Goal: Task Accomplishment & Management: Use online tool/utility

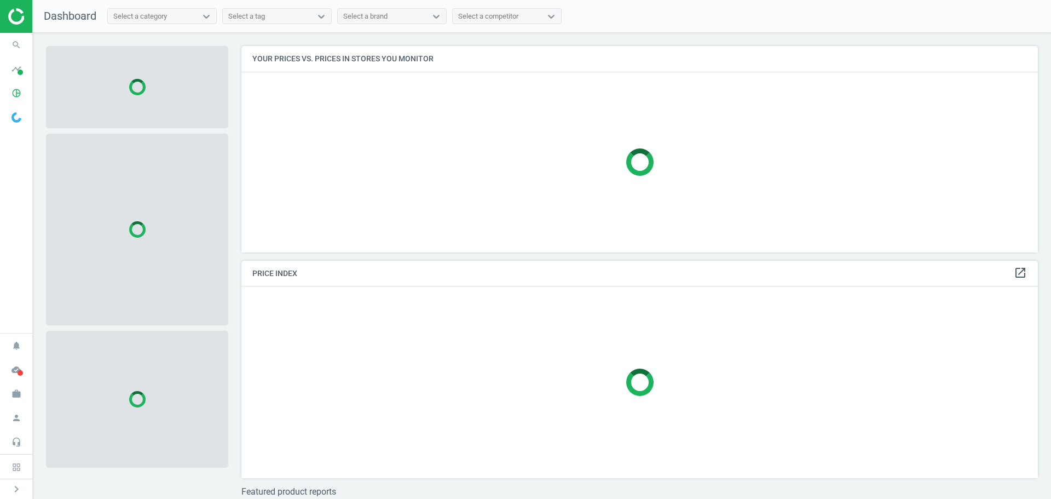
scroll to position [223, 805]
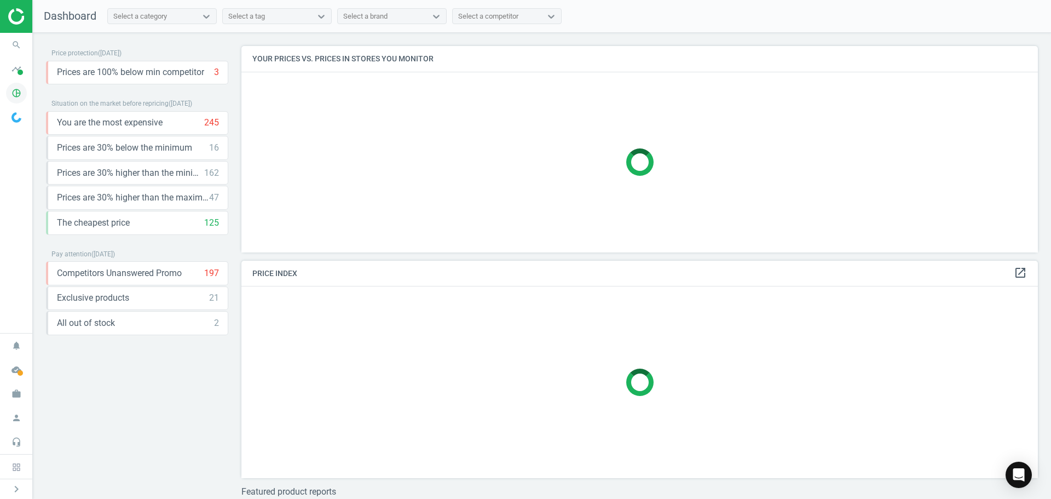
click at [18, 90] on icon "pie_chart_outlined" at bounding box center [16, 93] width 21 height 21
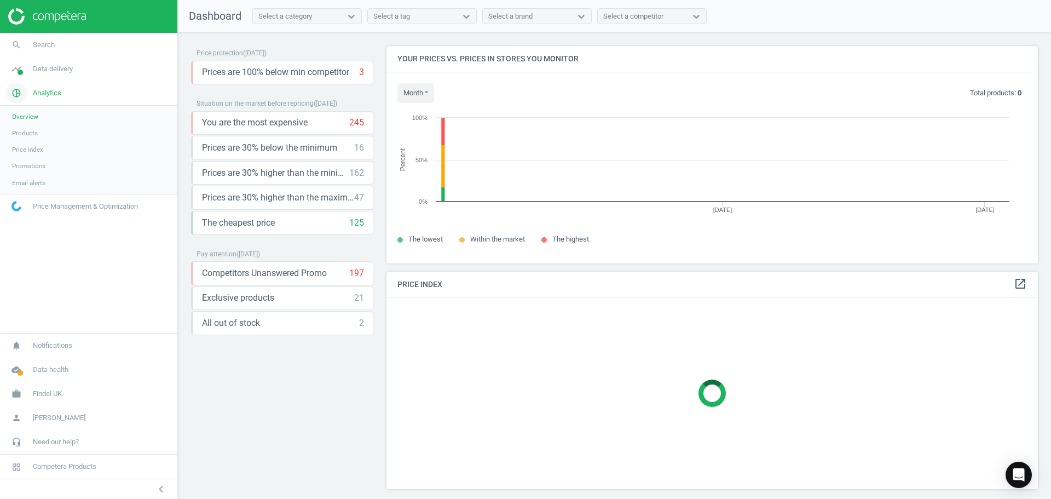
scroll to position [234, 660]
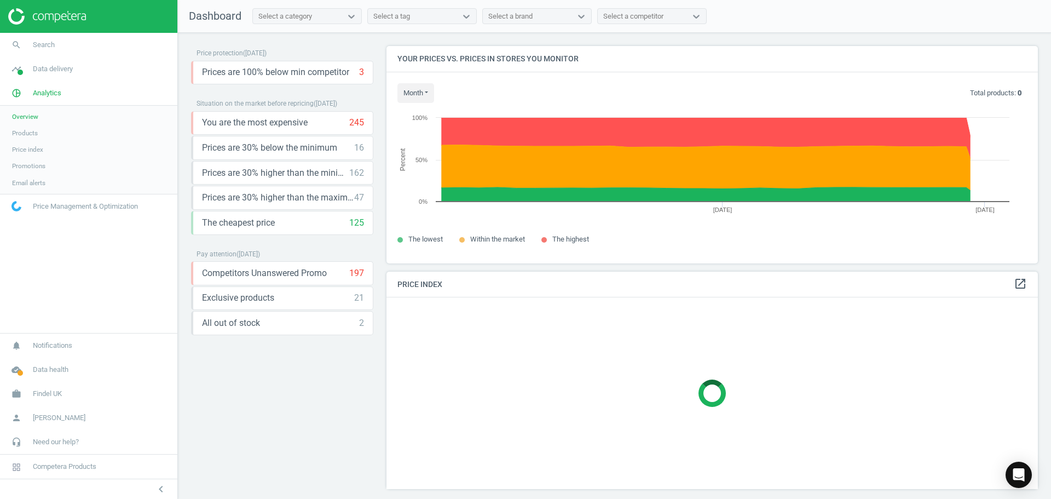
drag, startPoint x: 28, startPoint y: 130, endPoint x: 57, endPoint y: 133, distance: 29.1
click at [28, 130] on span "Products" at bounding box center [25, 133] width 26 height 9
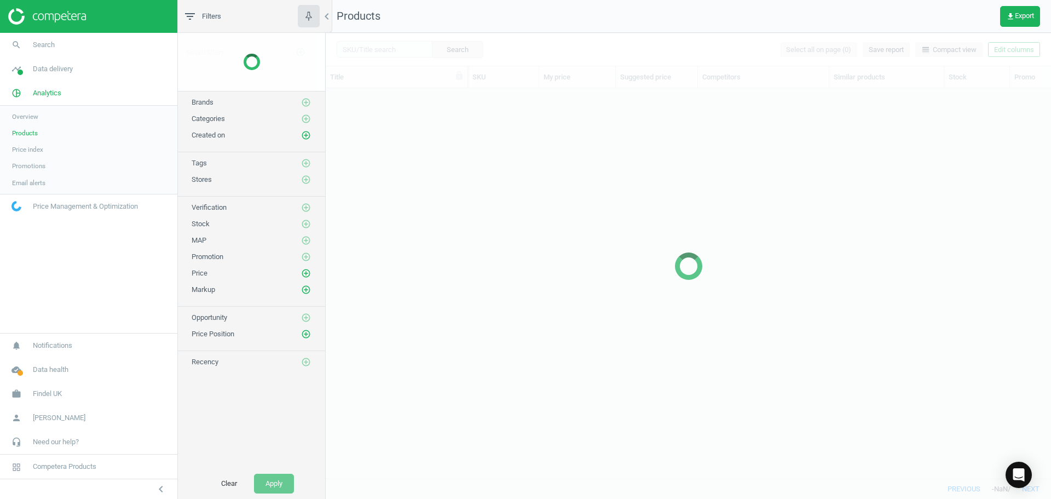
scroll to position [373, 717]
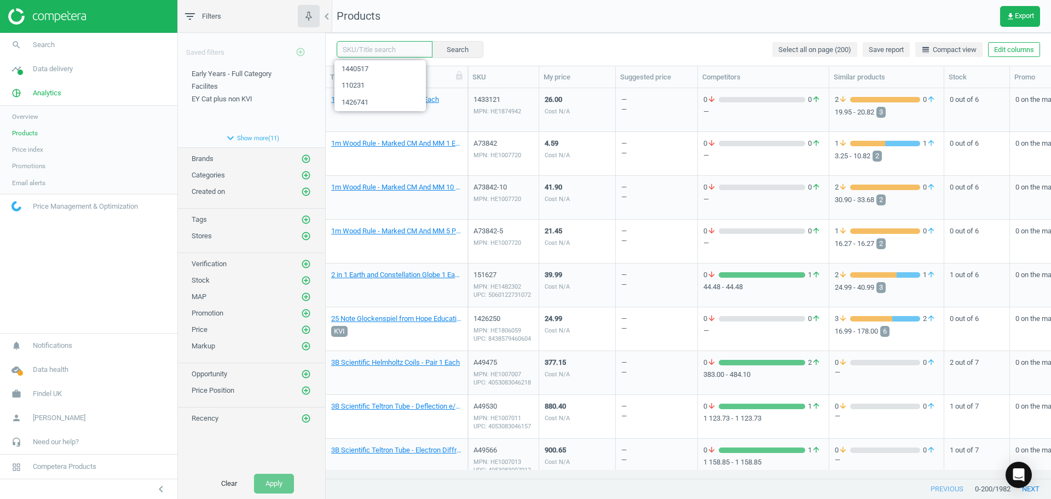
click at [388, 48] on input "text" at bounding box center [385, 49] width 96 height 16
paste input "110231-40"
type input "110231"
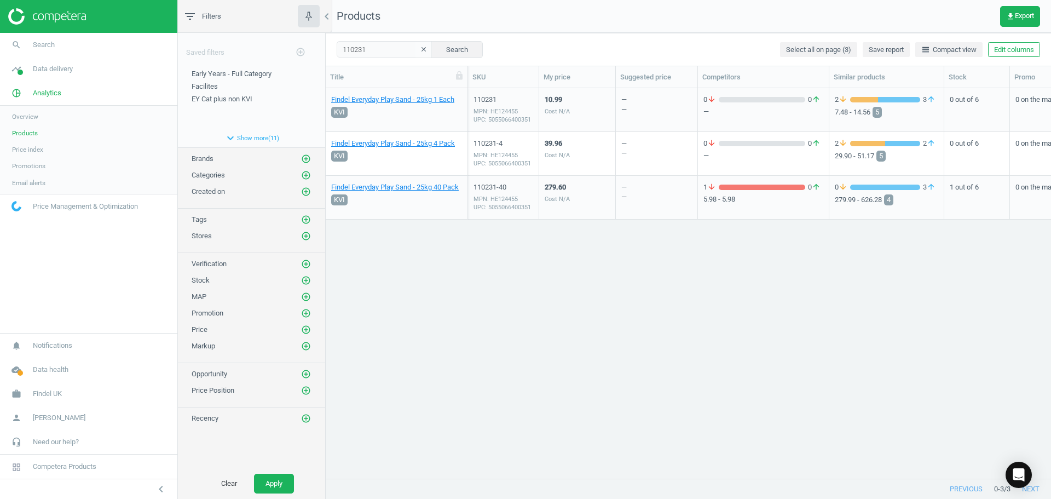
click at [591, 112] on div "10.99 Cost N/A" at bounding box center [577, 109] width 65 height 41
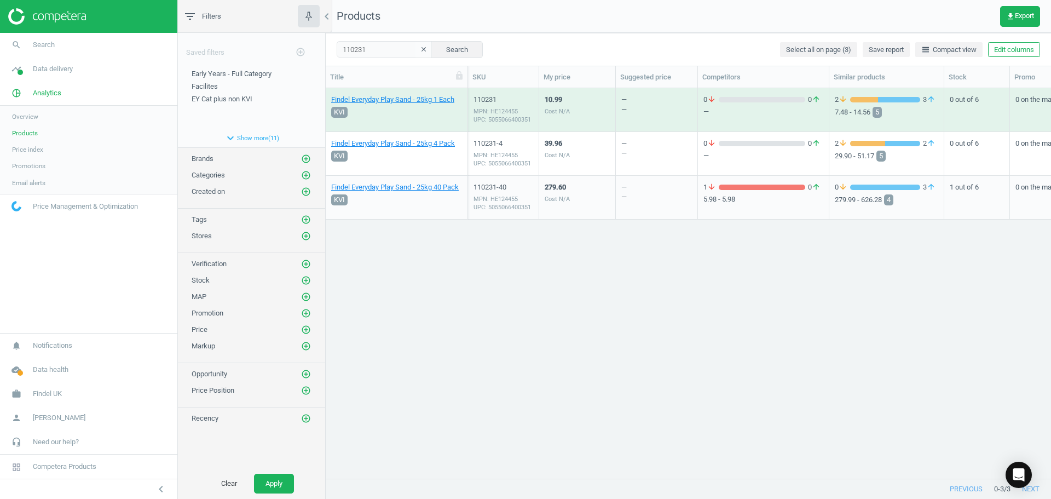
click at [591, 112] on div "10.99 Cost N/A" at bounding box center [577, 109] width 65 height 41
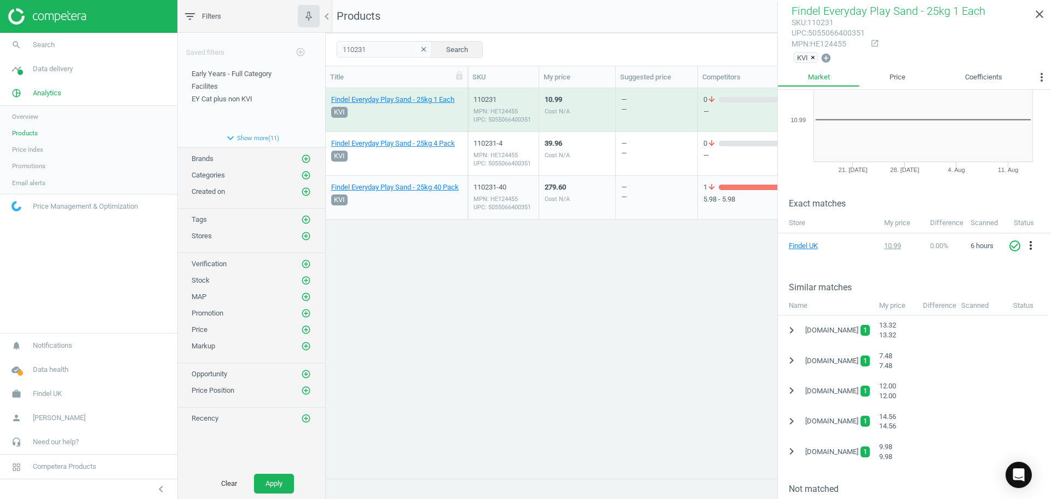
scroll to position [109, 0]
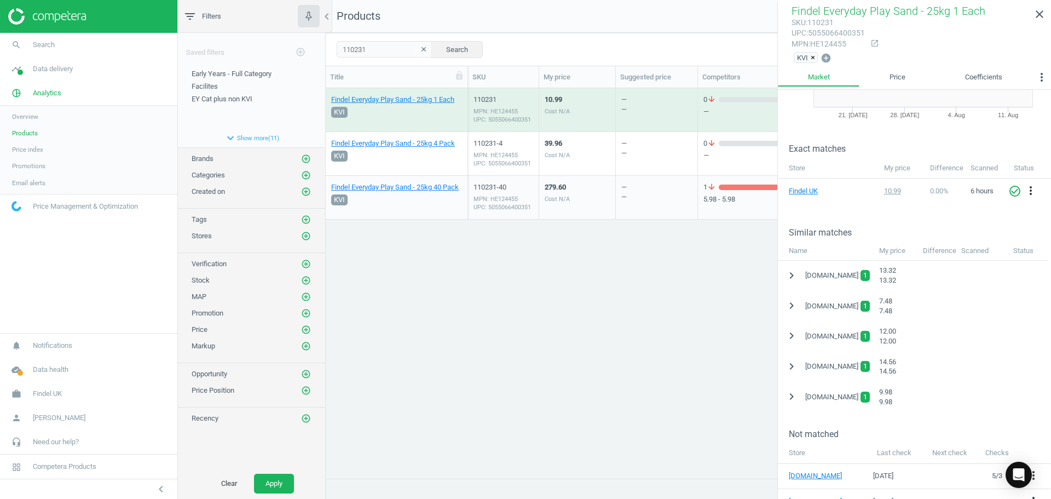
click at [579, 164] on div "39.96 Cost N/A" at bounding box center [577, 153] width 65 height 41
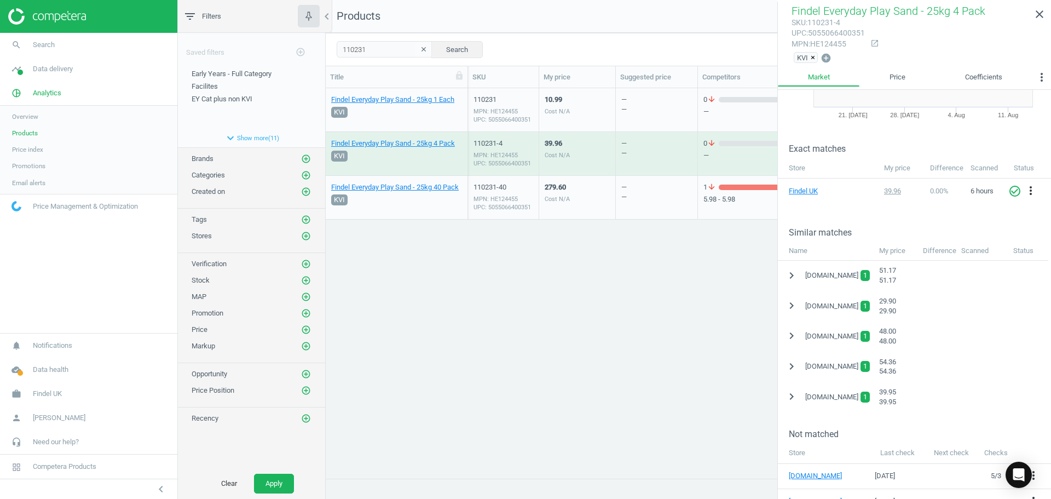
click at [586, 205] on div "279.60 Cost N/A" at bounding box center [577, 197] width 65 height 41
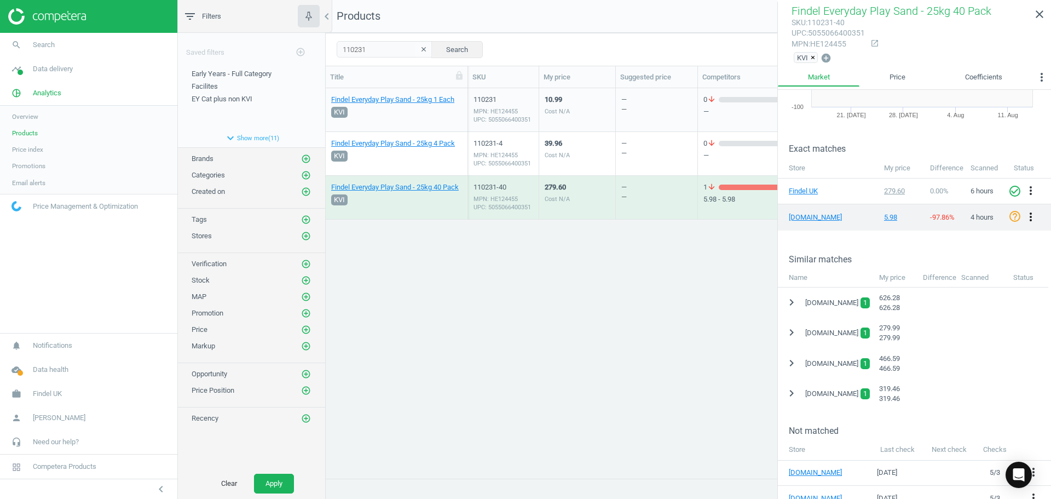
click at [1024, 217] on icon "more_vert" at bounding box center [1030, 216] width 13 height 13
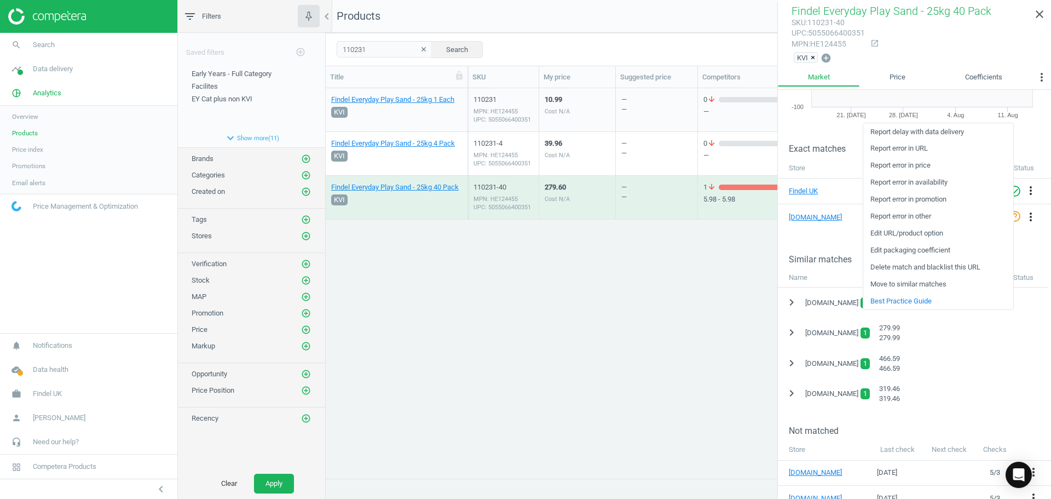
click at [910, 281] on link "Move to similar matches" at bounding box center [938, 283] width 150 height 17
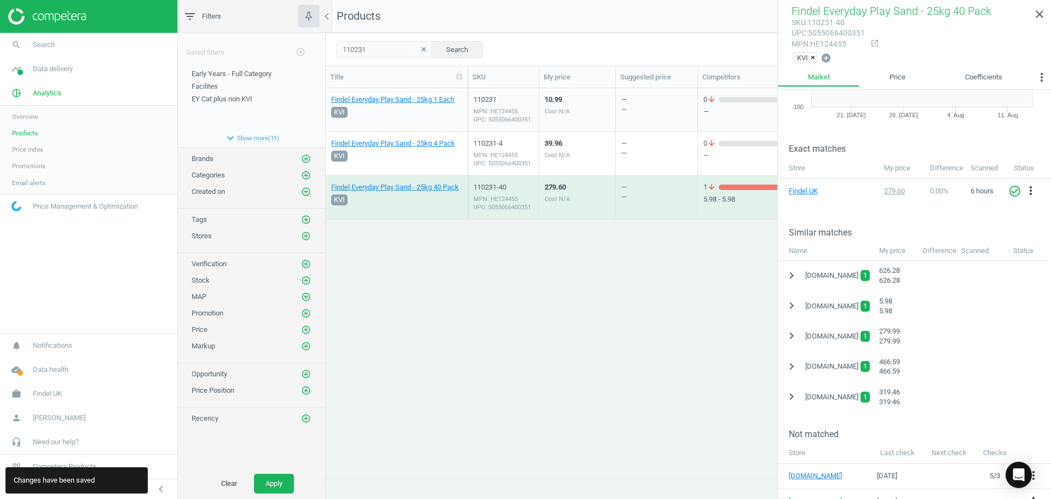
click at [632, 151] on div "— —" at bounding box center [656, 153] width 71 height 41
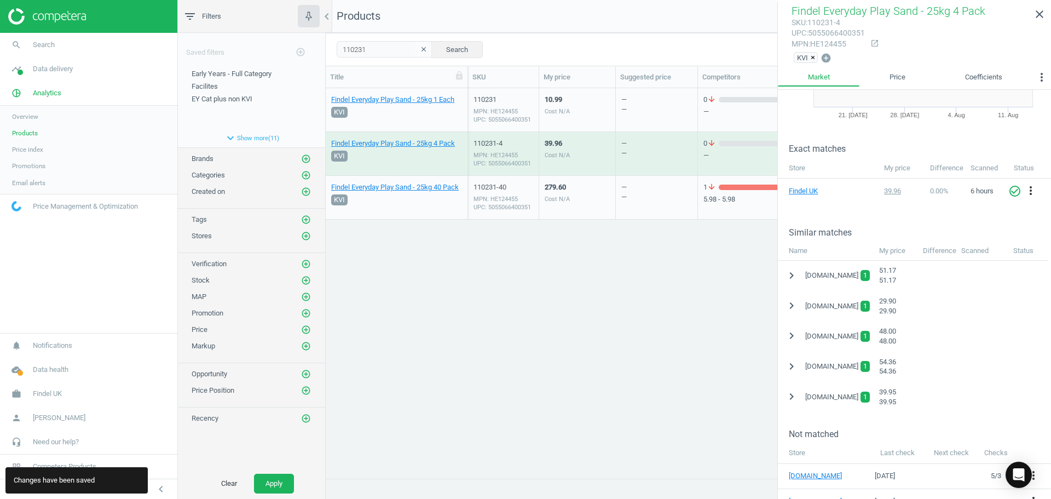
click at [588, 184] on div "279.60 Cost N/A" at bounding box center [577, 197] width 65 height 41
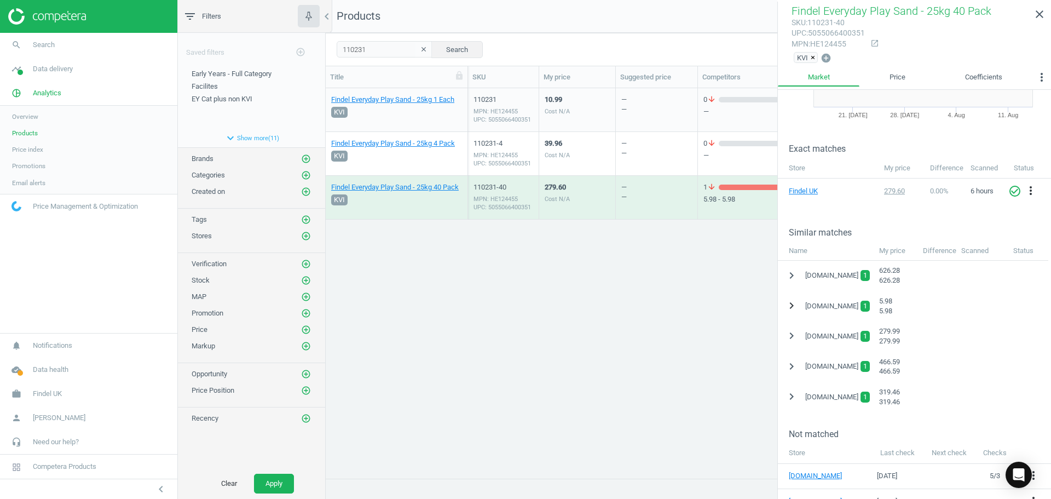
click at [791, 304] on icon "chevron_right" at bounding box center [791, 305] width 13 height 13
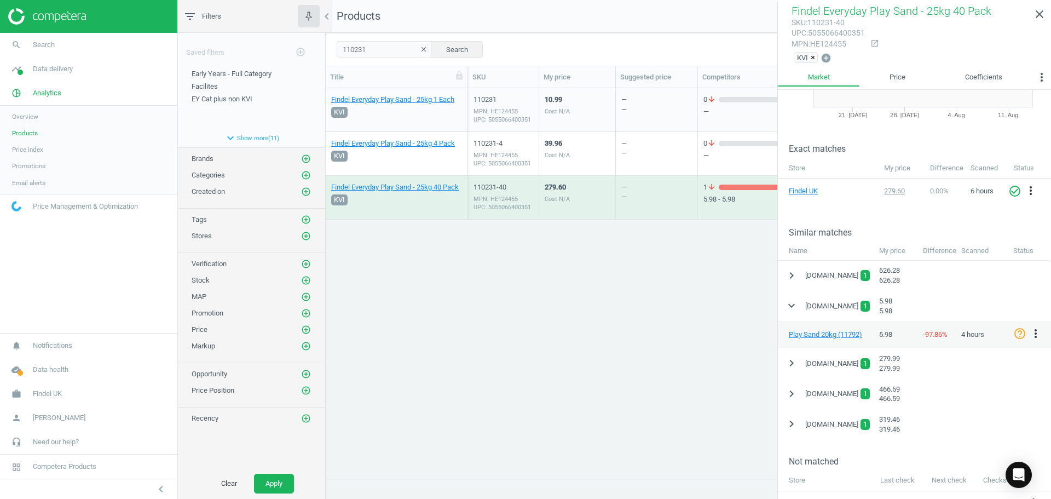
click at [587, 161] on div "39.96 Cost N/A" at bounding box center [577, 153] width 65 height 41
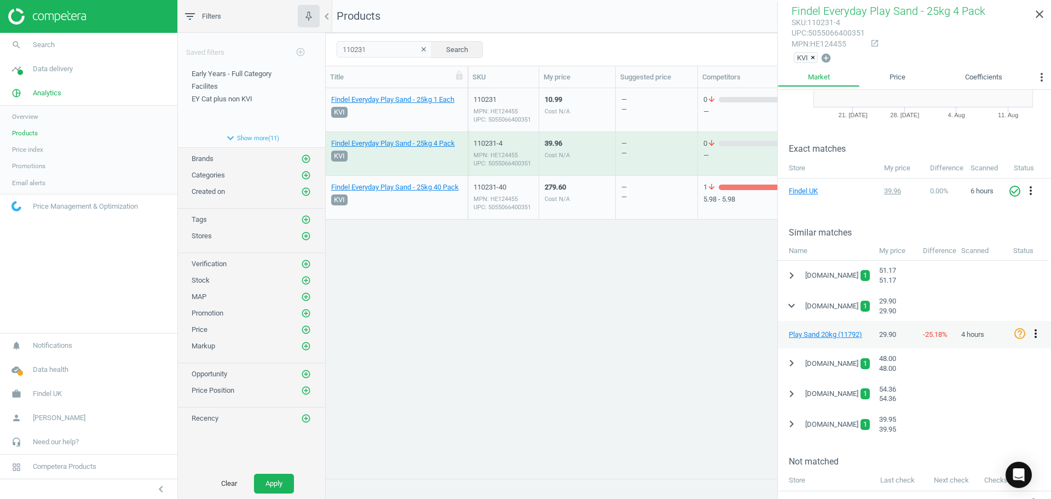
click at [1036, 333] on icon "more_vert" at bounding box center [1035, 333] width 13 height 13
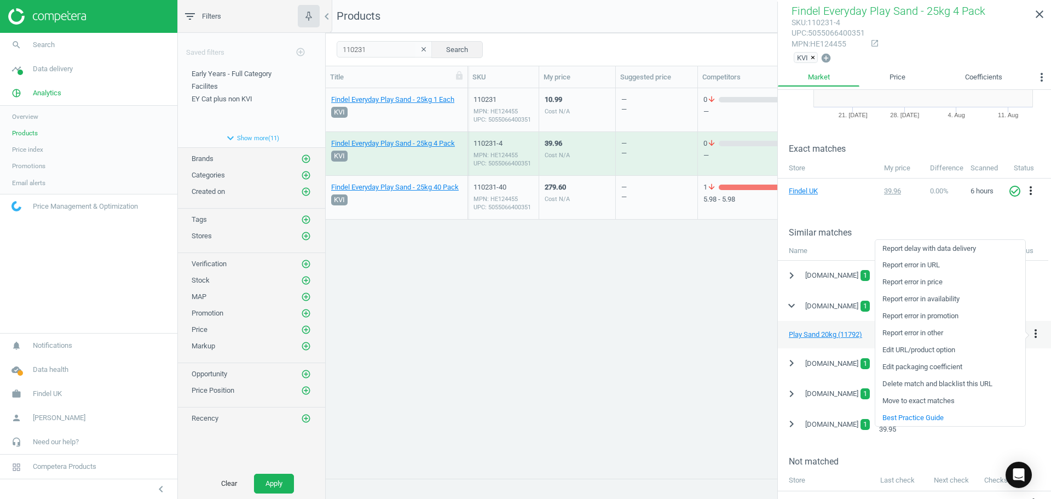
click at [949, 369] on link "Edit packaging coefficient" at bounding box center [950, 367] width 150 height 17
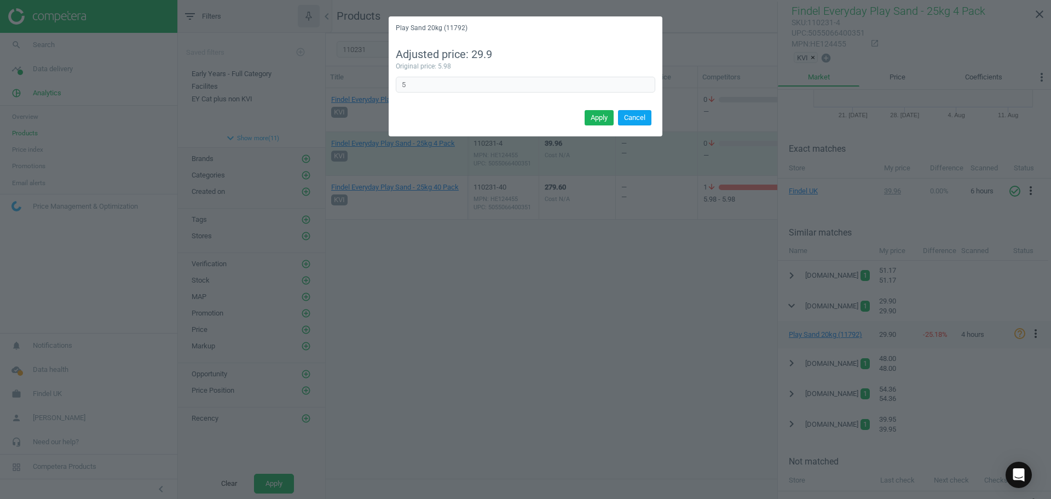
click at [643, 121] on button "Cancel" at bounding box center [634, 117] width 33 height 15
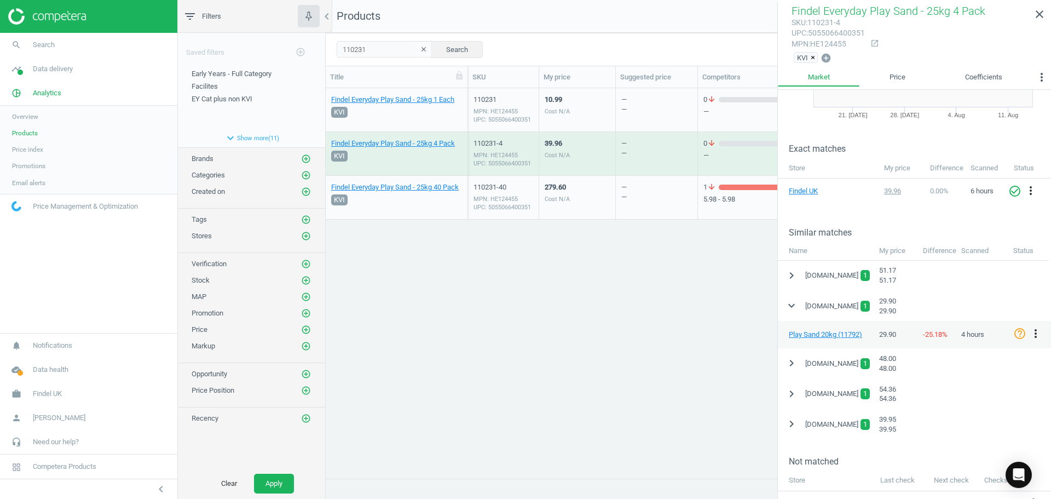
click at [617, 117] on div "— —" at bounding box center [657, 110] width 82 height 44
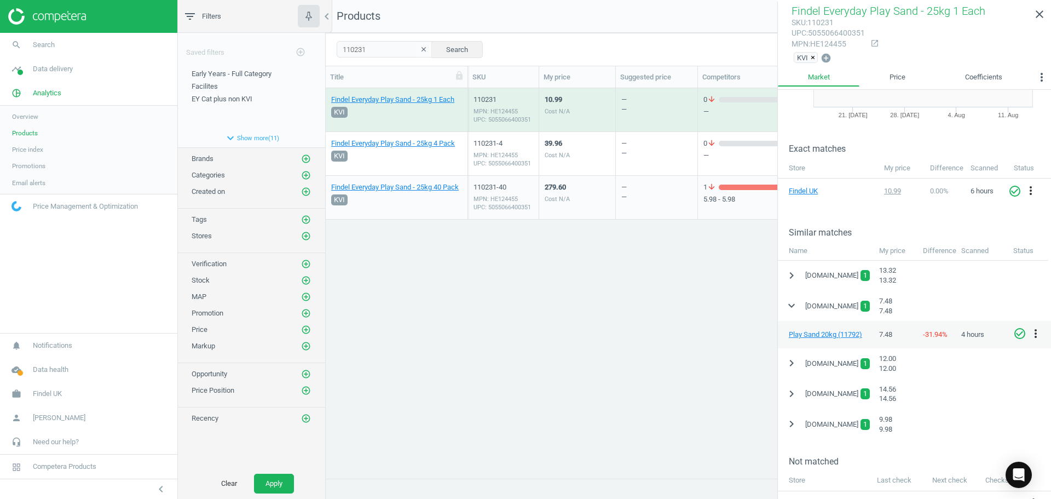
click at [590, 186] on div "279.60 Cost N/A" at bounding box center [577, 197] width 65 height 41
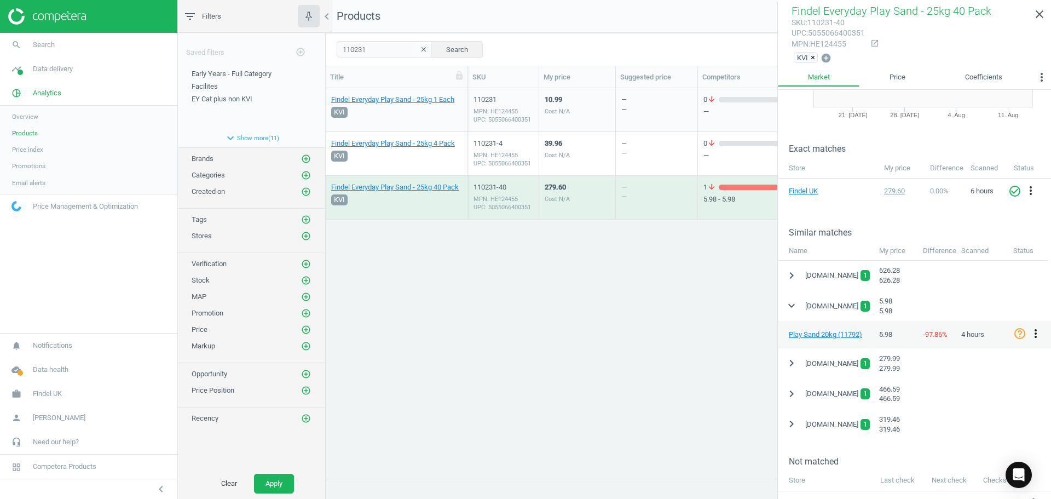
click at [1035, 336] on icon "more_vert" at bounding box center [1035, 333] width 13 height 13
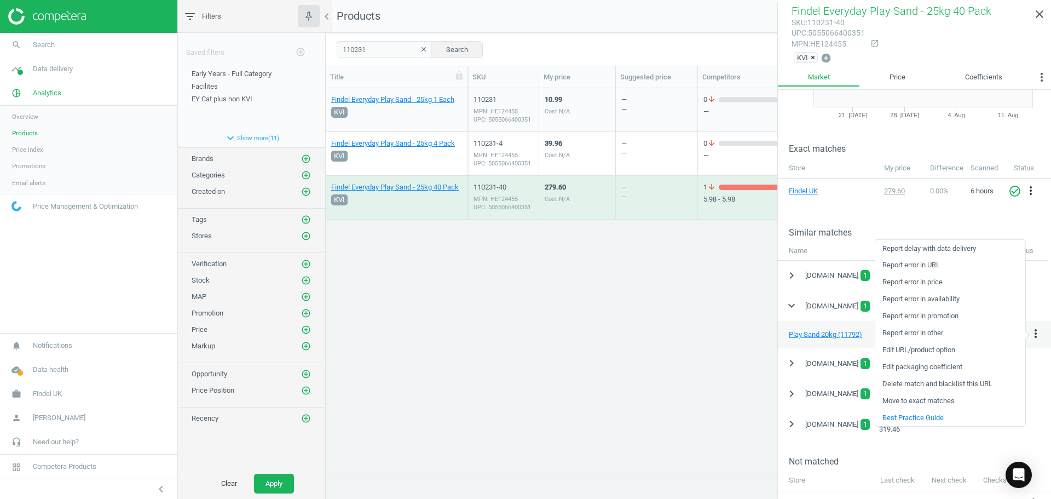
click at [918, 365] on link "Edit packaging coefficient" at bounding box center [950, 367] width 150 height 17
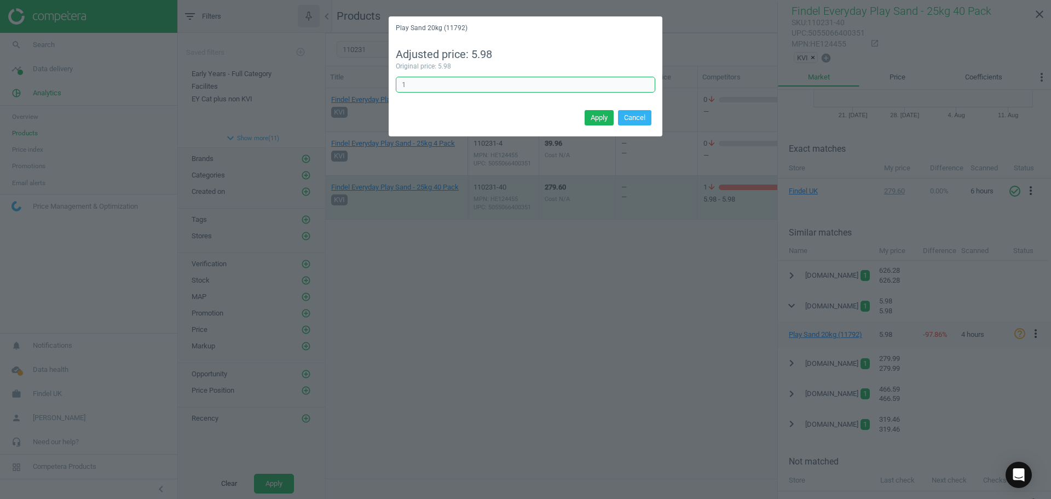
click at [420, 82] on input "1" at bounding box center [525, 85] width 259 height 16
type input "40"
click at [600, 118] on button "Apply" at bounding box center [599, 117] width 29 height 15
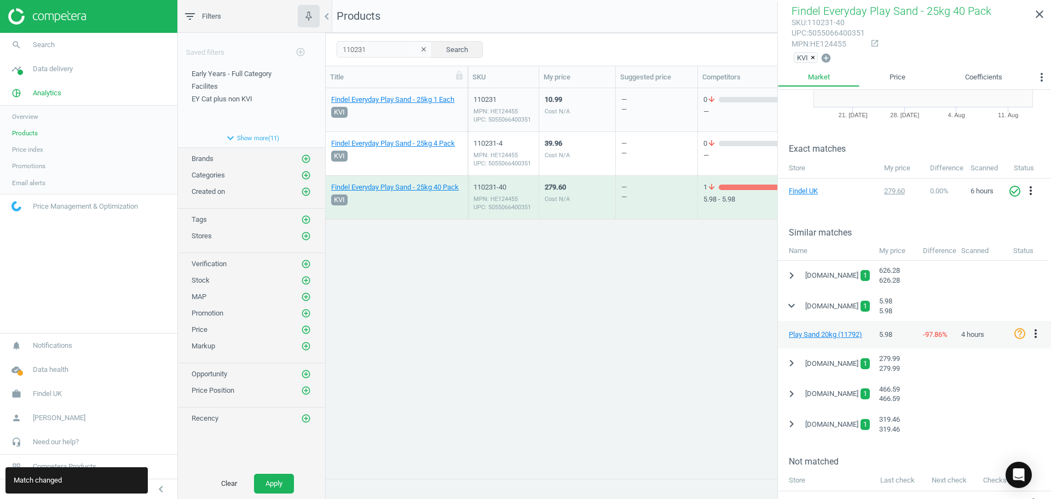
click at [620, 350] on div "Findel Everyday Play Sand - 25kg 1 Each KVI 110231 MPN: HE124455 UPC: 505506640…" at bounding box center [688, 279] width 725 height 382
click at [582, 163] on div "39.96 Cost N/A" at bounding box center [577, 153] width 65 height 41
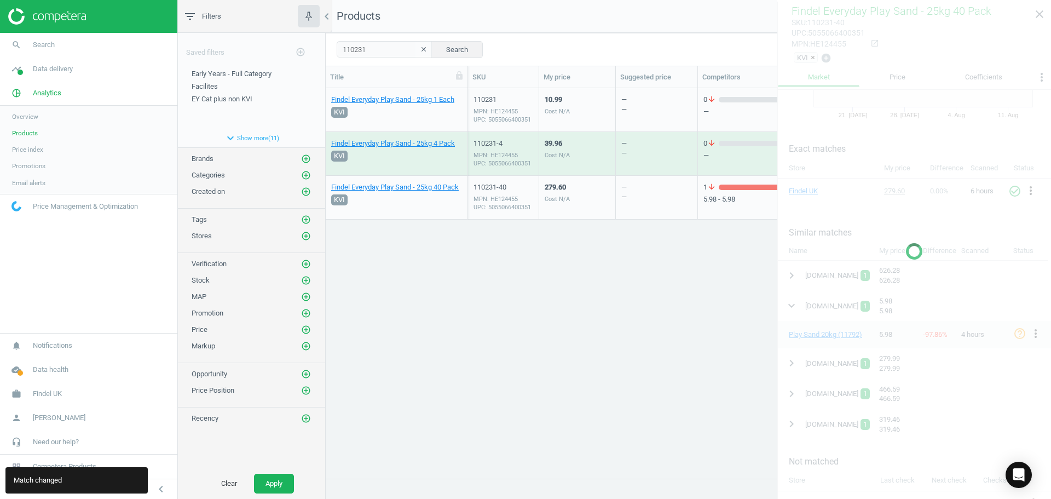
click at [588, 187] on div "279.60 Cost N/A" at bounding box center [577, 197] width 65 height 41
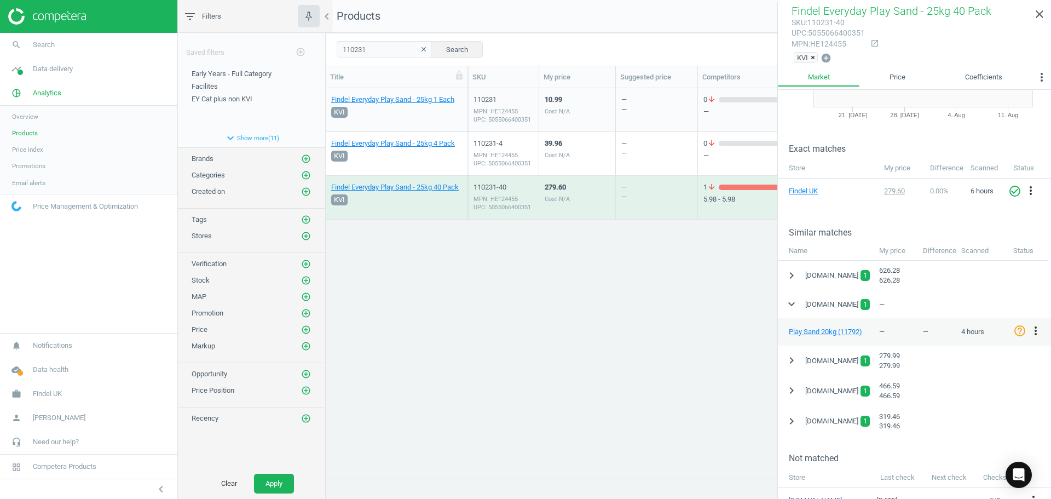
click at [597, 146] on div "39.96 Cost N/A" at bounding box center [577, 153] width 65 height 41
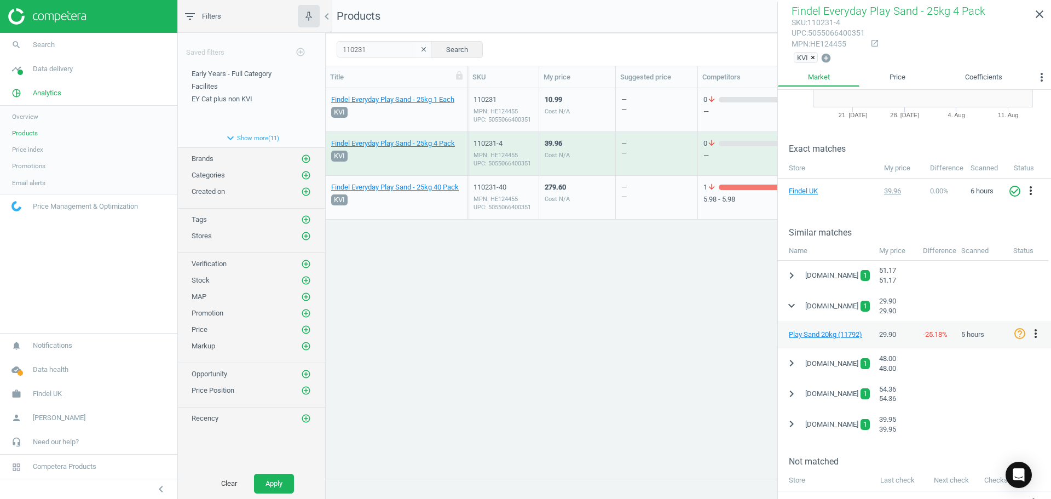
click at [591, 107] on div "10.99 Cost N/A" at bounding box center [577, 109] width 65 height 41
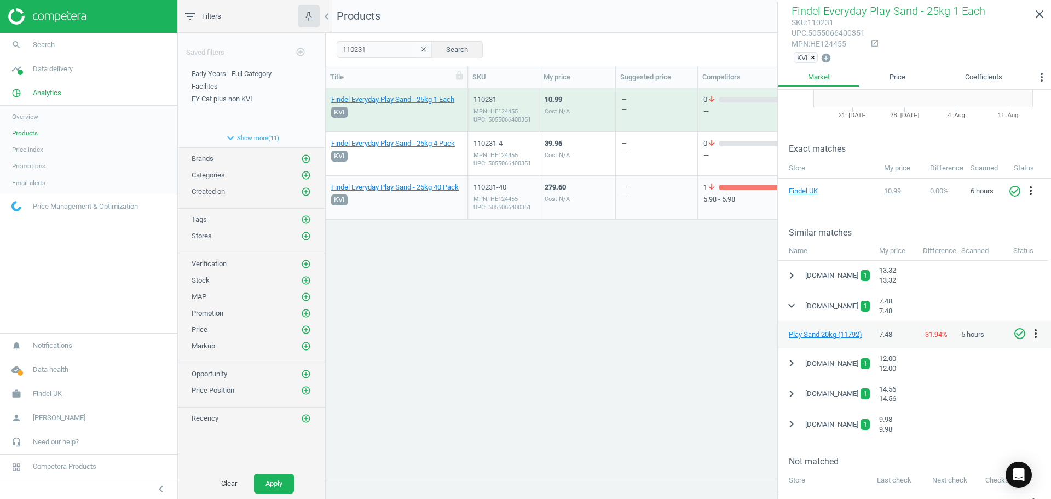
click at [601, 198] on div "279.60 Cost N/A" at bounding box center [577, 197] width 65 height 41
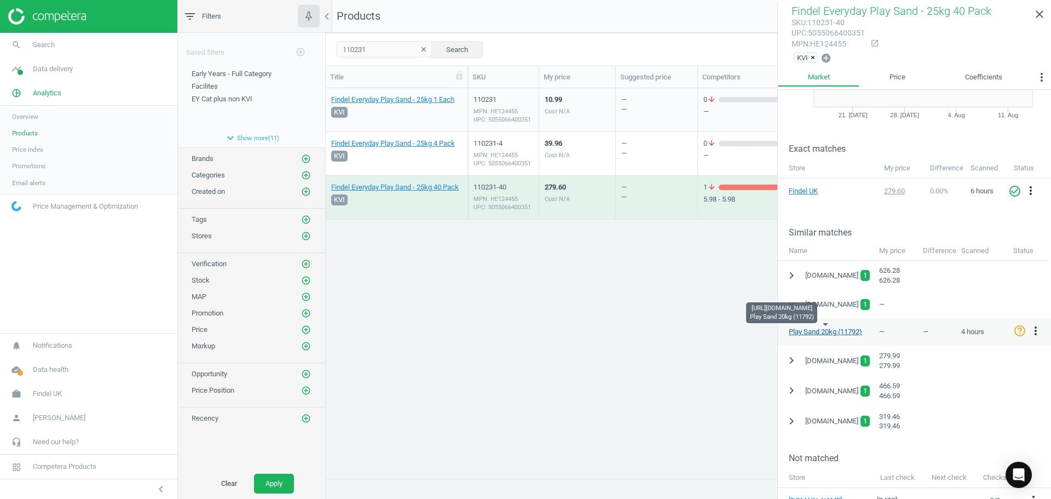
click at [812, 332] on link "Play Sand 20kg (11792)" at bounding box center [825, 331] width 73 height 8
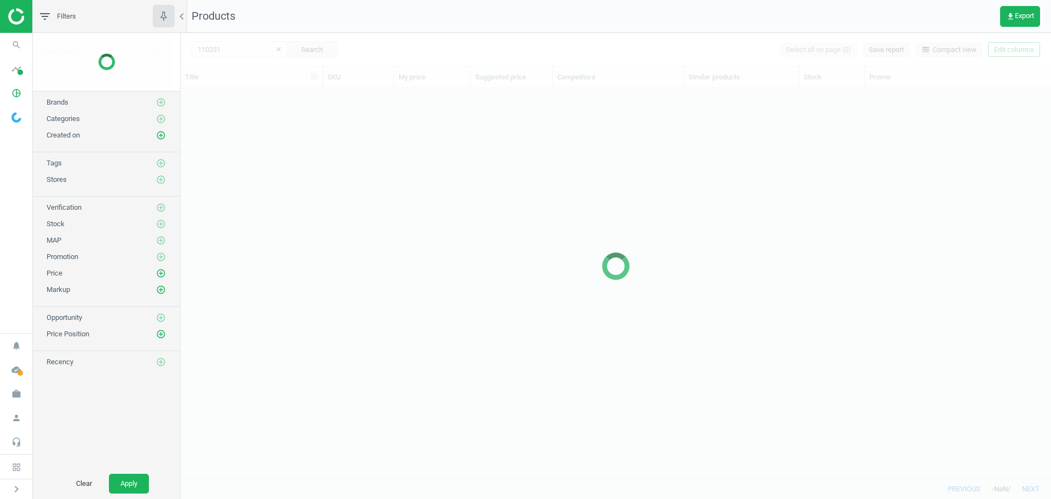
scroll to position [373, 862]
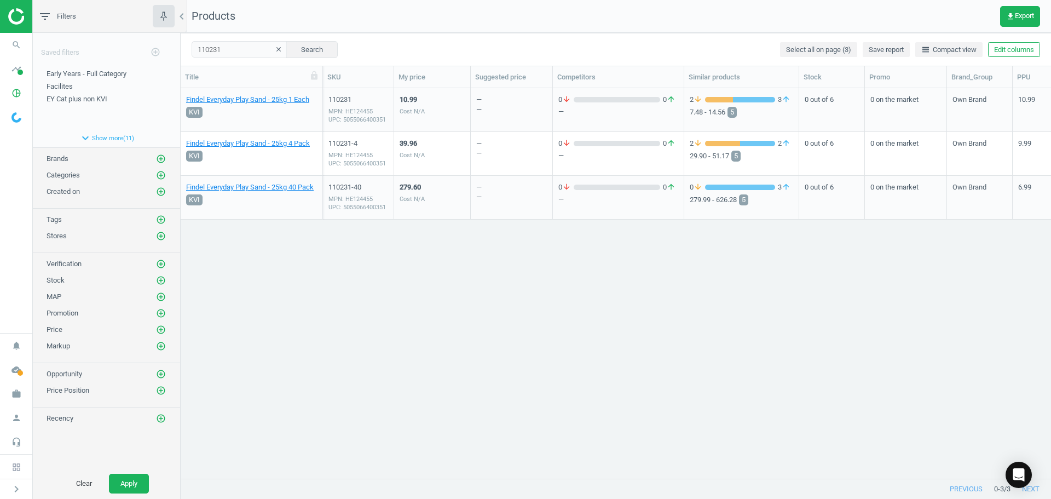
click at [423, 195] on div "Cost N/A" at bounding box center [412, 199] width 25 height 8
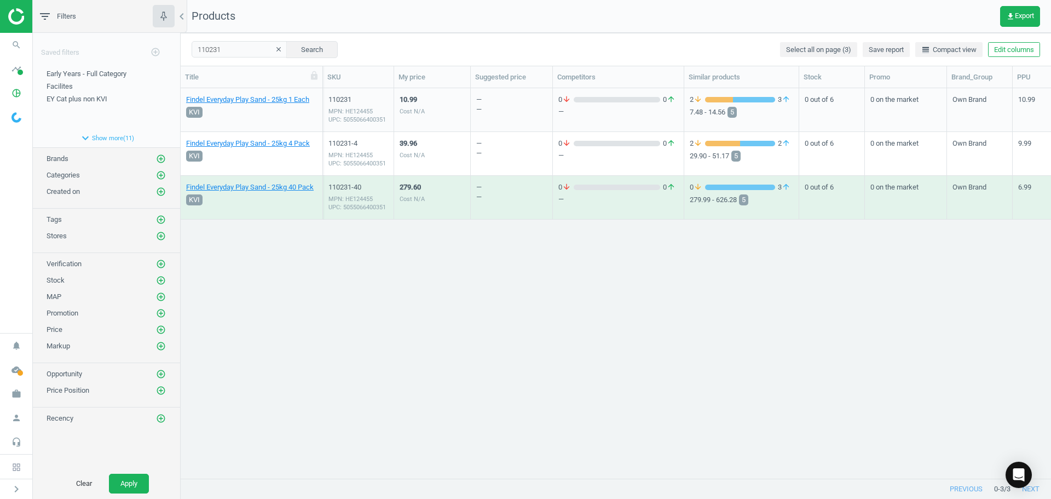
click at [434, 192] on div "279.60 Cost N/A" at bounding box center [432, 197] width 65 height 41
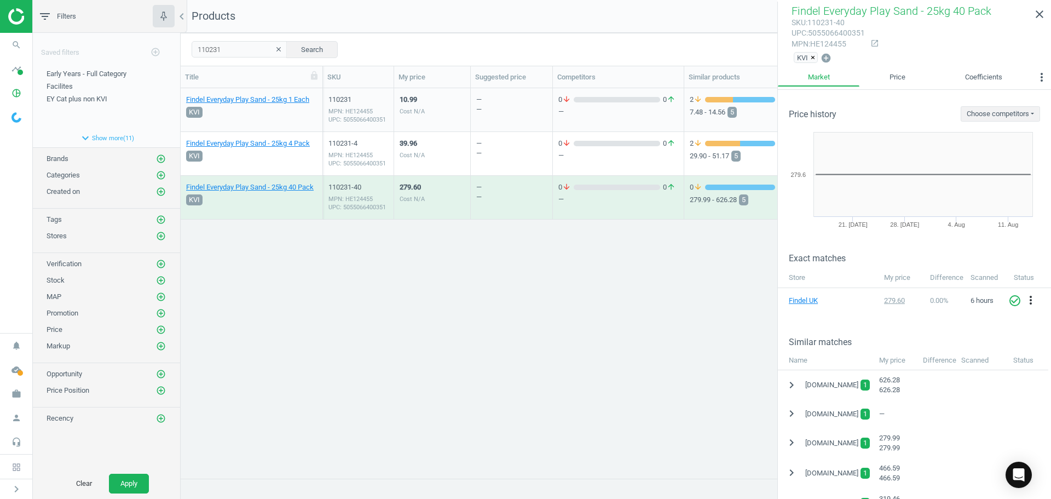
click at [837, 412] on span "[DOMAIN_NAME]" at bounding box center [831, 414] width 53 height 10
click at [796, 414] on icon "chevron_right" at bounding box center [791, 413] width 13 height 13
click at [1038, 438] on icon "more_vert" at bounding box center [1035, 440] width 13 height 13
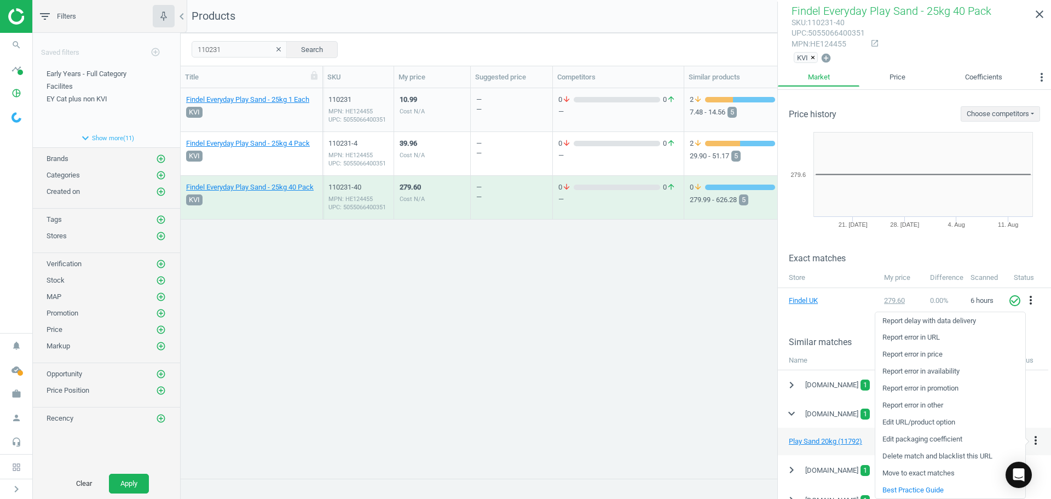
click at [923, 440] on link "Edit packaging coefficient" at bounding box center [950, 439] width 150 height 17
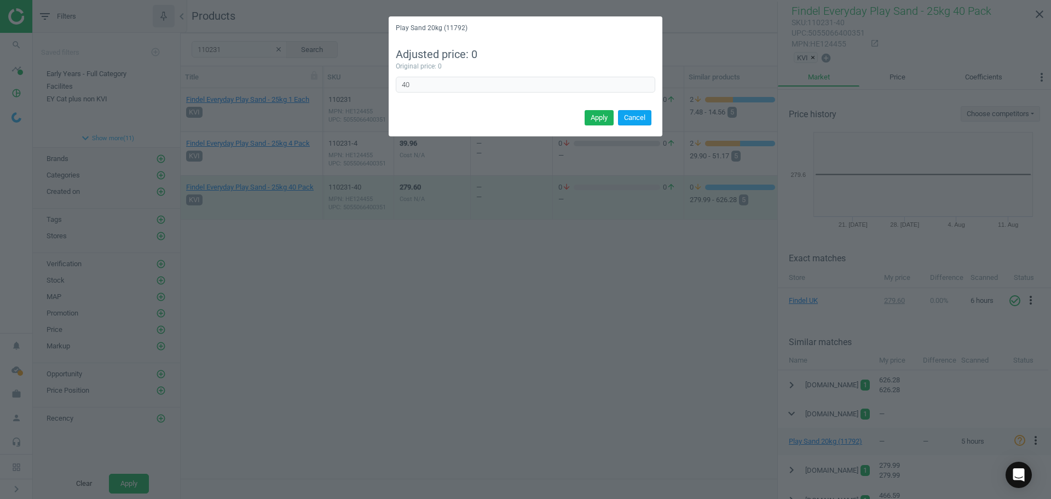
click at [638, 119] on button "Cancel" at bounding box center [634, 117] width 33 height 15
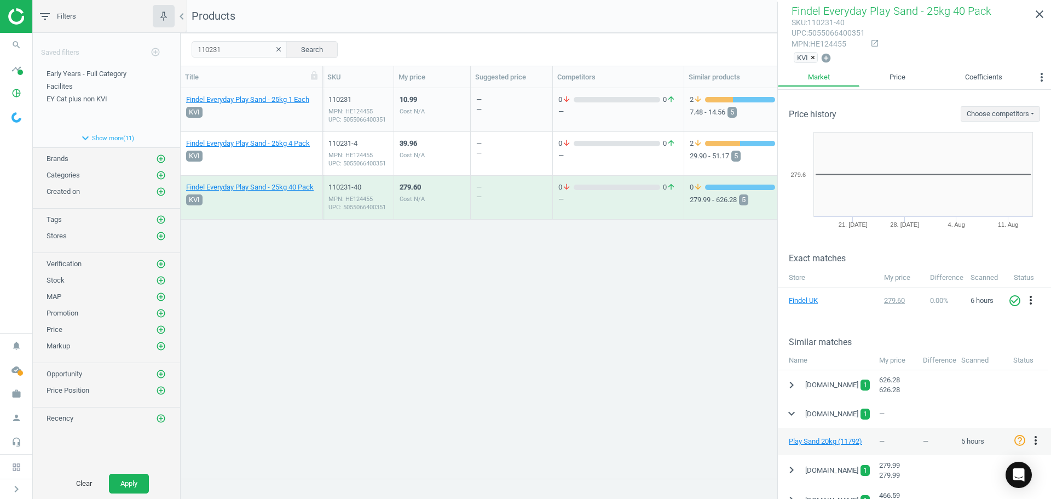
click at [530, 301] on div "Findel Everyday Play Sand - 25kg 1 Each KVI 110231 MPN: HE124455 UPC: 505506640…" at bounding box center [616, 279] width 870 height 382
click at [490, 157] on div "— —" at bounding box center [511, 153] width 71 height 41
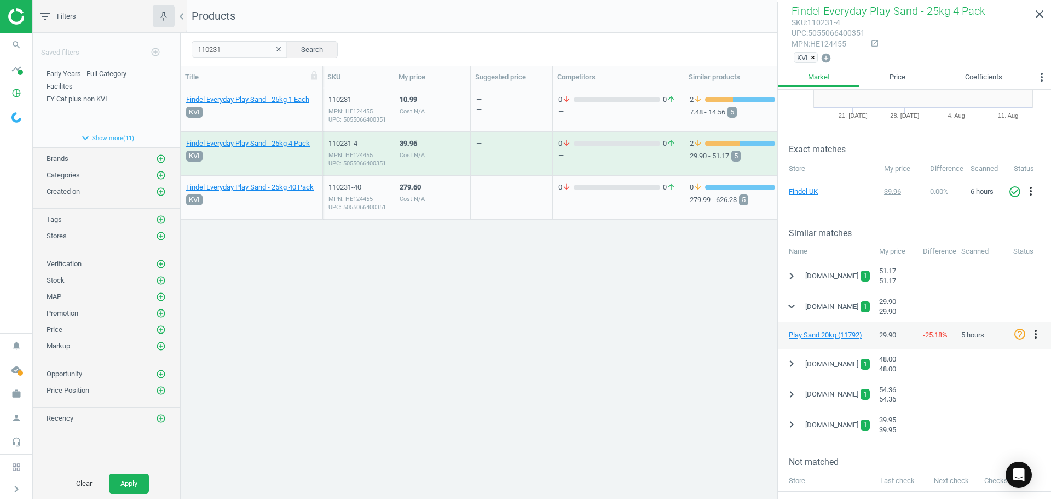
scroll to position [109, 0]
click at [1020, 328] on icon "check_circle_outline" at bounding box center [1019, 333] width 13 height 13
click at [420, 338] on div "Findel Everyday Play Sand - 25kg 1 Each KVI 110231 MPN: HE124455 UPC: 505506640…" at bounding box center [616, 279] width 870 height 382
click at [488, 99] on div "— —" at bounding box center [511, 109] width 71 height 41
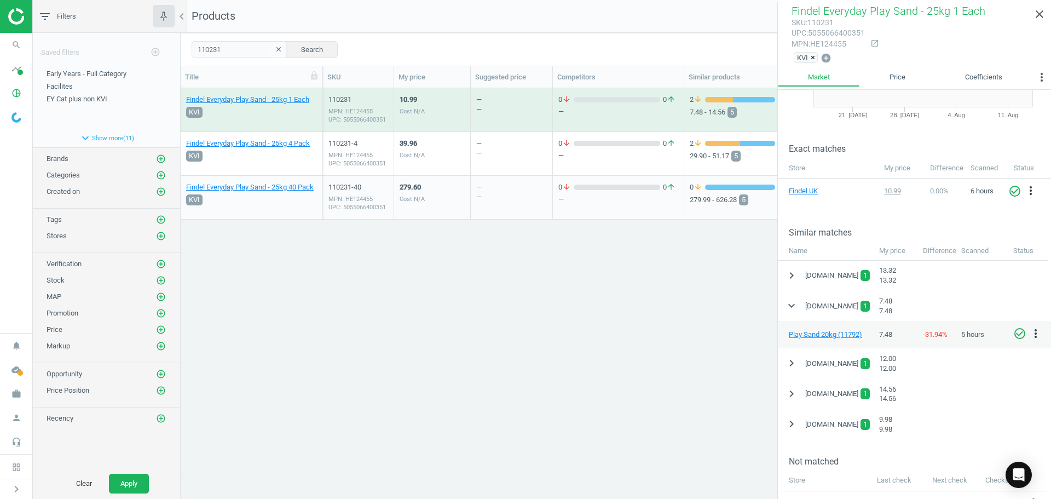
click at [500, 148] on div "— —" at bounding box center [511, 153] width 71 height 41
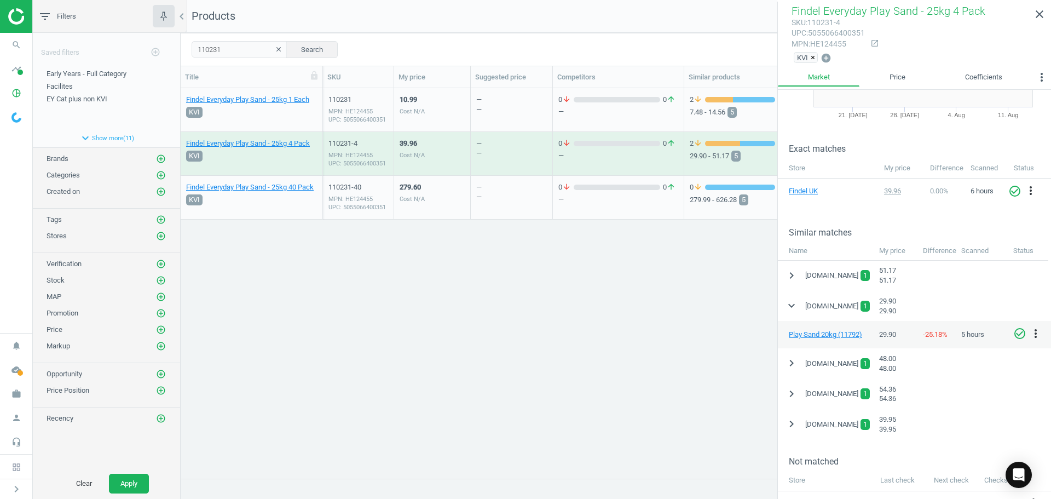
click at [507, 195] on div "— —" at bounding box center [511, 197] width 71 height 41
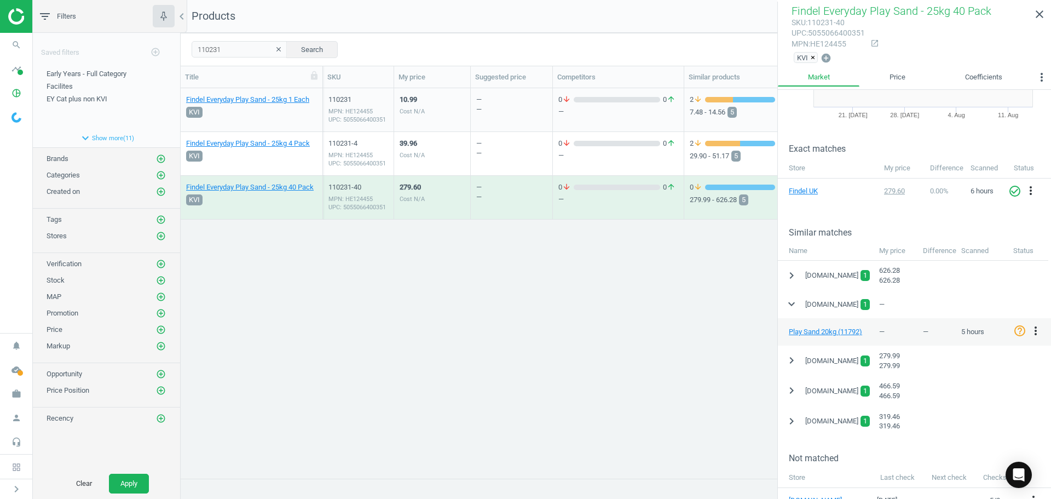
click at [1026, 331] on div "more_vert" at bounding box center [1036, 332] width 21 height 16
click at [1021, 327] on icon "check_circle_outline" at bounding box center [1019, 330] width 13 height 13
click at [527, 318] on div "Findel Everyday Play Sand - 25kg 1 Each KVI 110231 MPN: HE124455 UPC: 505506640…" at bounding box center [616, 279] width 870 height 382
click at [4, 92] on span "pie_chart_outlined" at bounding box center [16, 93] width 33 height 24
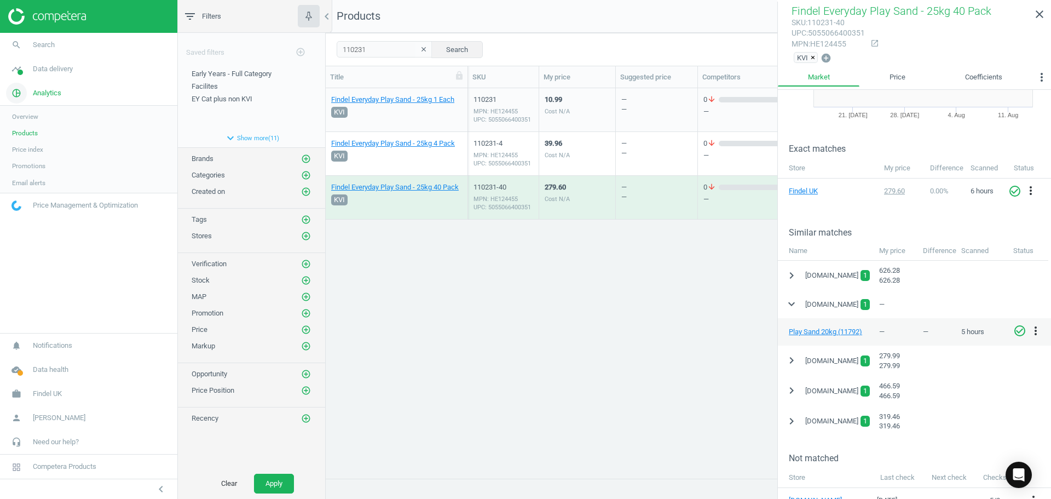
scroll to position [373, 717]
click at [29, 67] on span "timeline" at bounding box center [16, 69] width 33 height 24
drag, startPoint x: 33, startPoint y: 109, endPoint x: 45, endPoint y: 112, distance: 12.3
click at [33, 109] on span "Matches dashboard" at bounding box center [40, 109] width 56 height 9
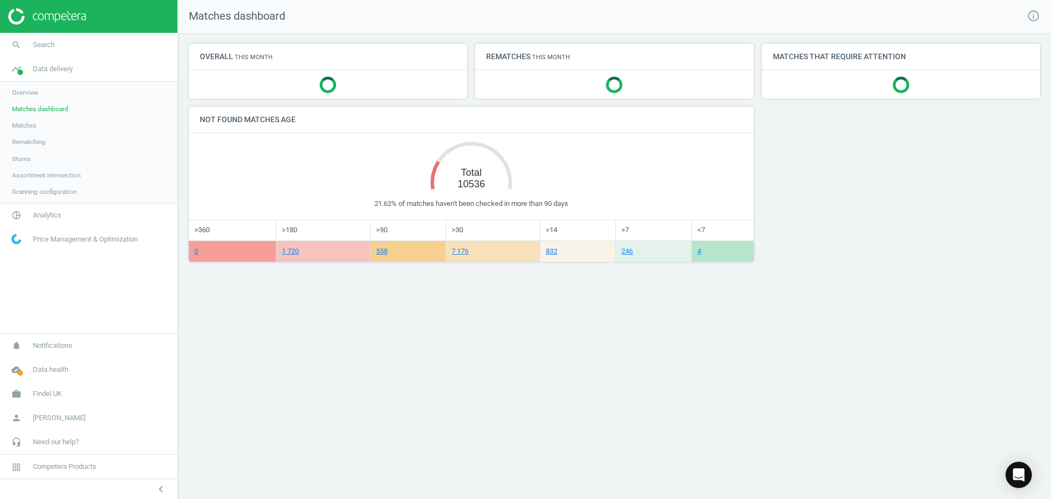
click at [26, 128] on span "Matches" at bounding box center [24, 125] width 24 height 9
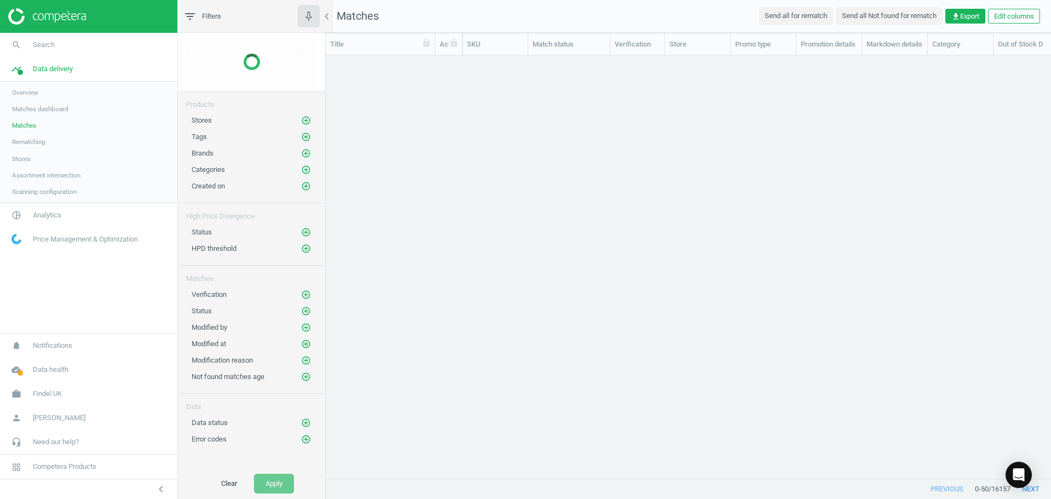
scroll to position [406, 717]
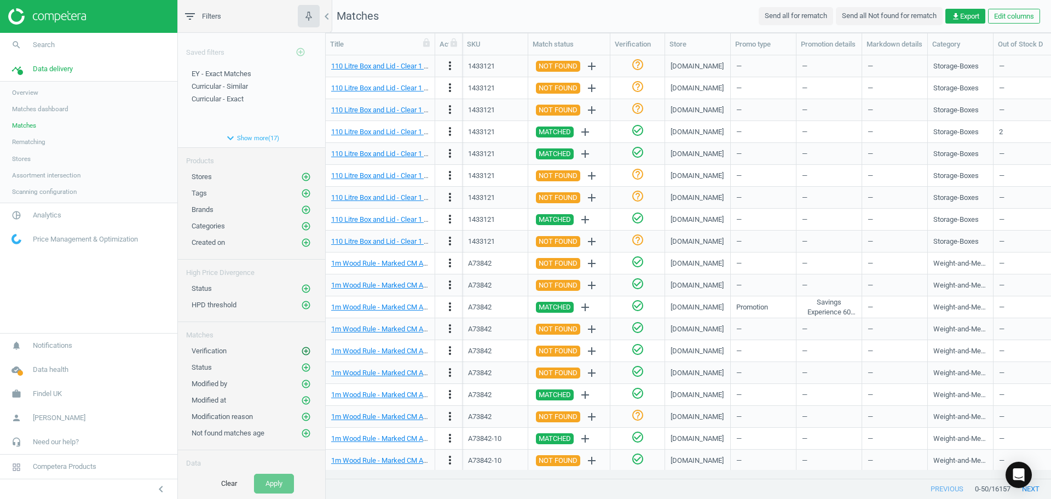
click at [301, 346] on icon "add_circle_outline" at bounding box center [306, 351] width 10 height 10
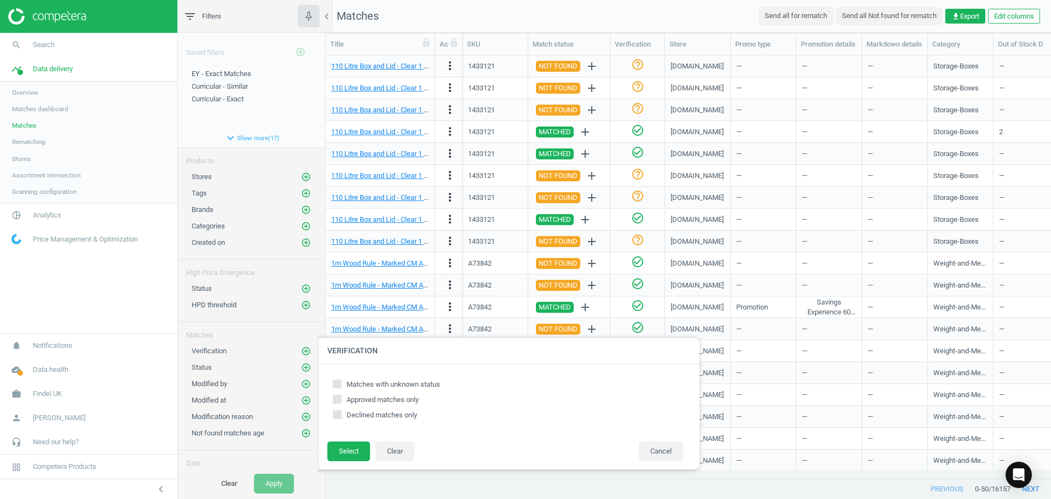
click at [337, 384] on input "Matches with unknown status" at bounding box center [337, 383] width 7 height 7
checkbox input "true"
click at [346, 444] on button "Select" at bounding box center [348, 451] width 43 height 20
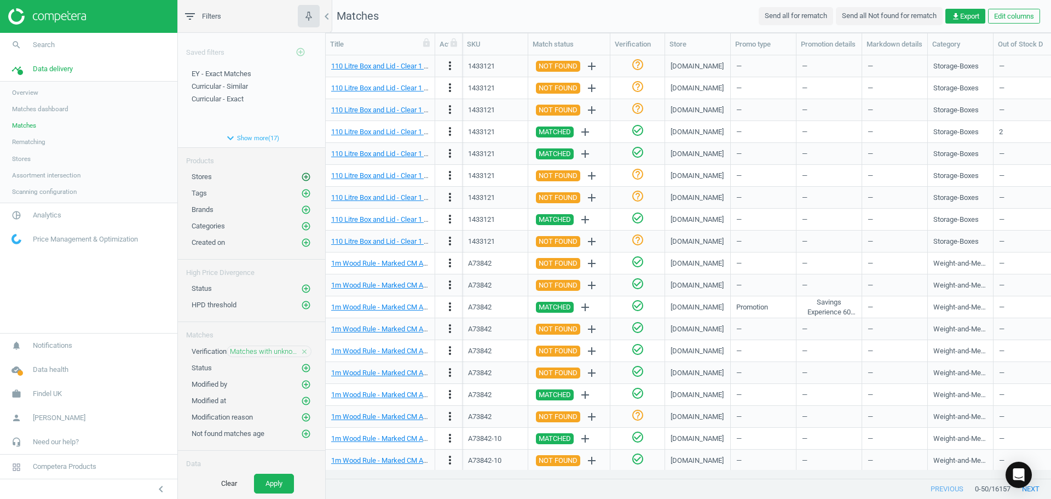
click at [301, 176] on icon "add_circle_outline" at bounding box center [306, 177] width 10 height 10
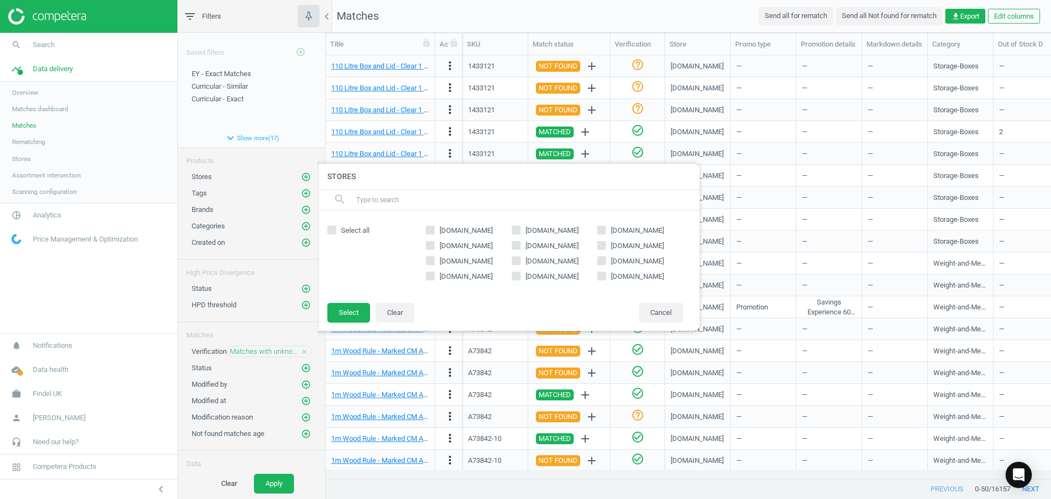
click at [600, 275] on input "[DOMAIN_NAME]" at bounding box center [601, 275] width 7 height 7
checkbox input "true"
click at [353, 310] on button "Select" at bounding box center [348, 313] width 43 height 20
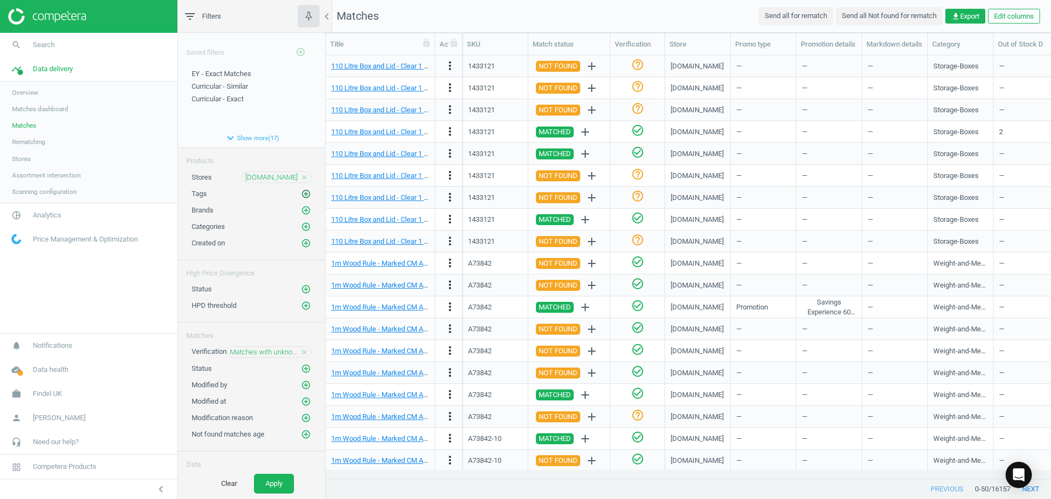
click at [301, 195] on button "add_circle_outline" at bounding box center [306, 193] width 11 height 11
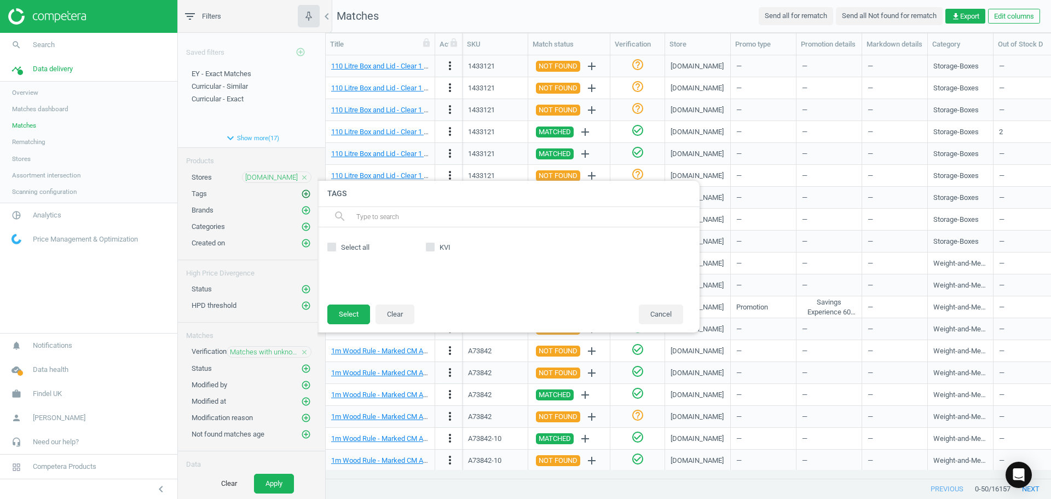
click at [301, 195] on button "add_circle_outline" at bounding box center [306, 193] width 11 height 11
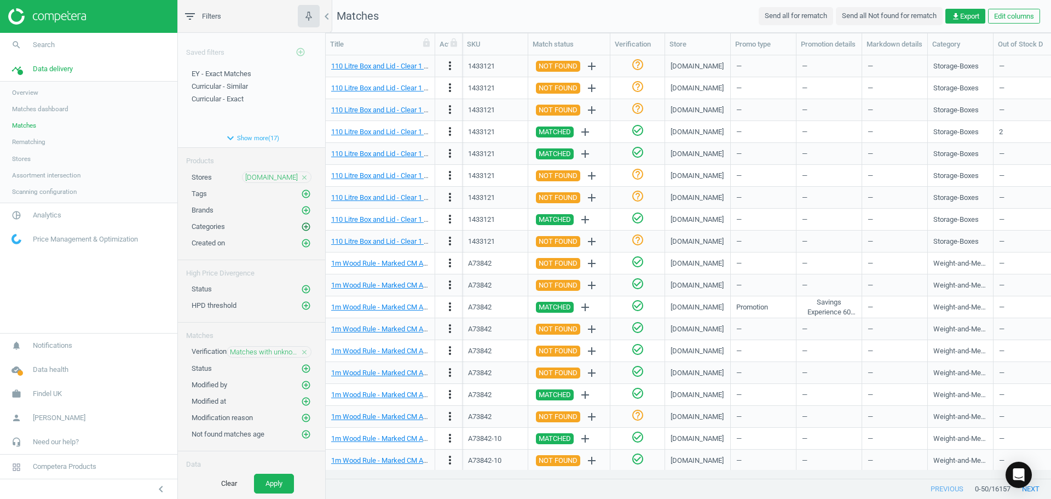
click at [301, 224] on icon "add_circle_outline" at bounding box center [306, 227] width 10 height 10
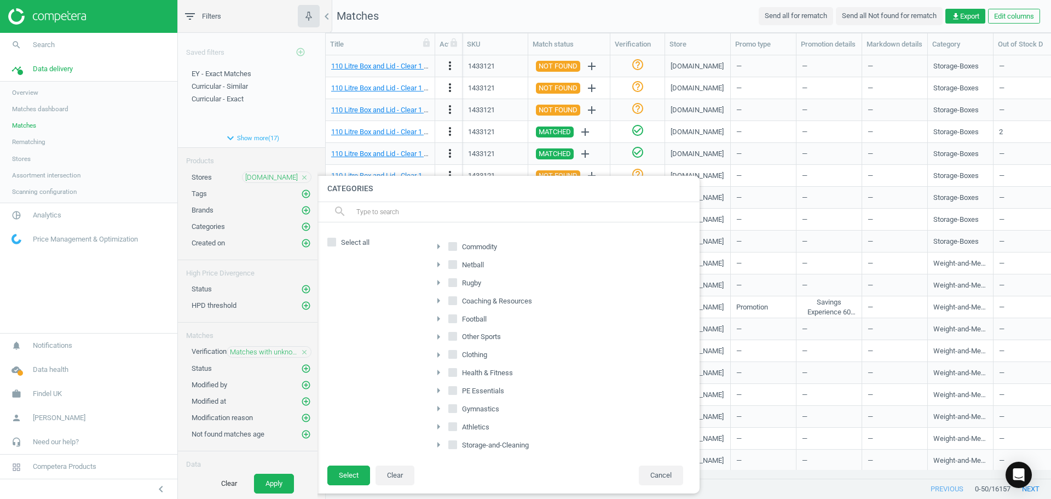
click at [436, 245] on icon "arrow_right" at bounding box center [438, 246] width 13 height 13
click at [459, 336] on input "Early-Years" at bounding box center [458, 335] width 7 height 7
checkbox input "true"
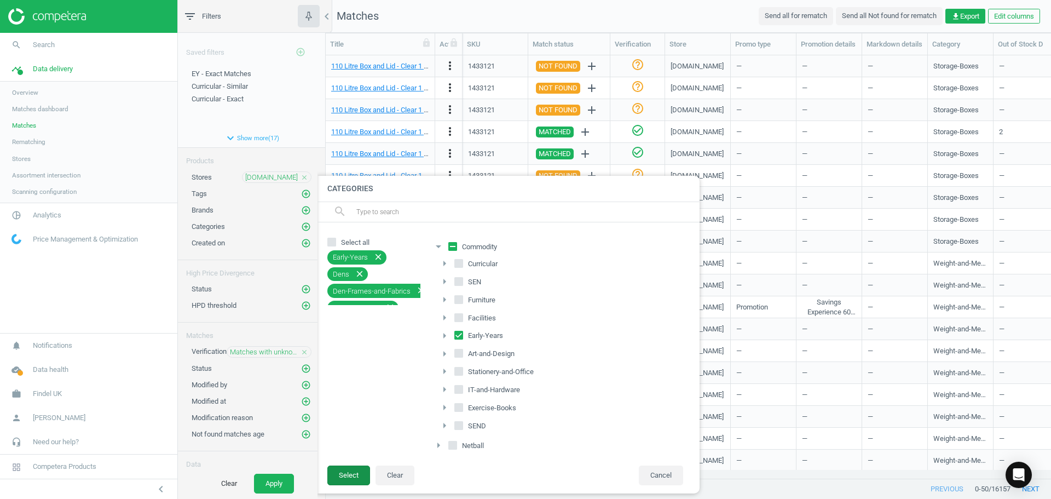
click at [359, 482] on button "Select" at bounding box center [348, 475] width 43 height 20
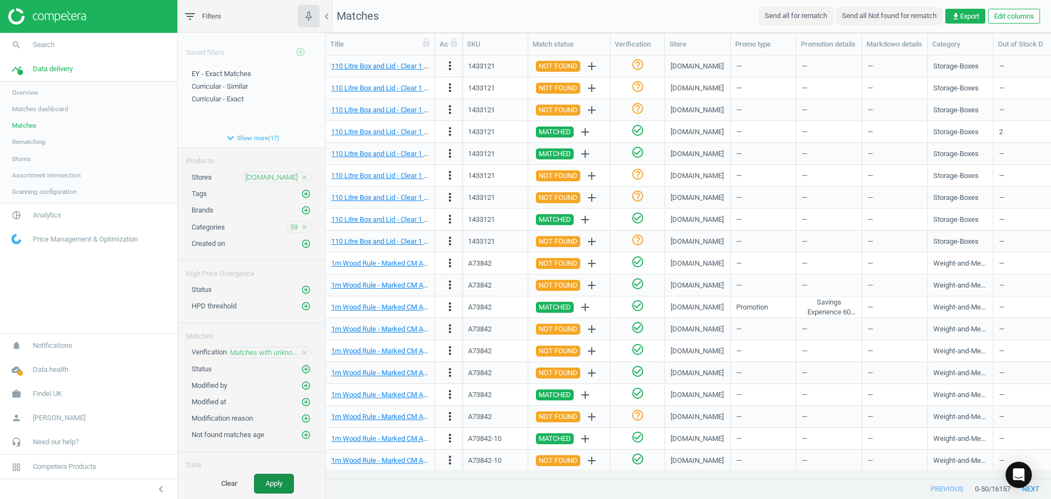
click at [283, 481] on button "Apply" at bounding box center [274, 483] width 40 height 20
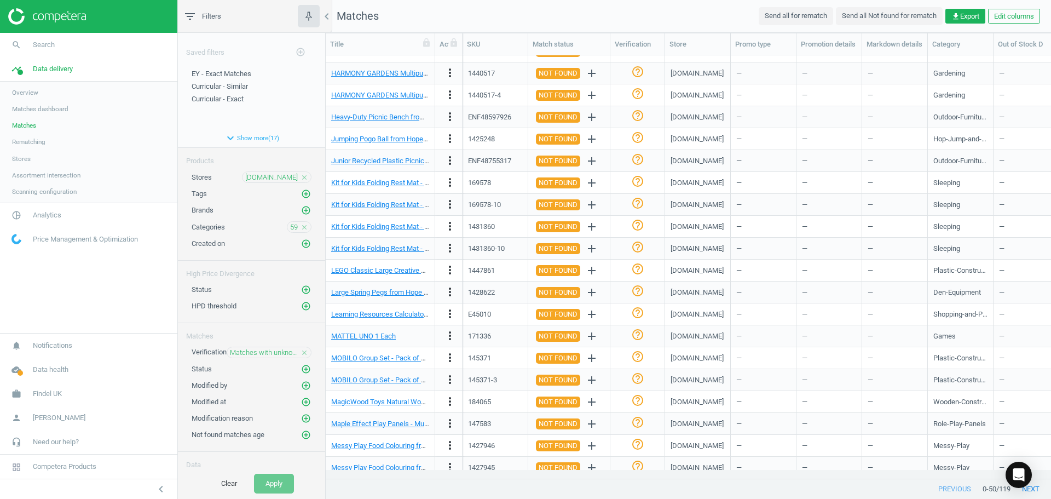
scroll to position [680, 0]
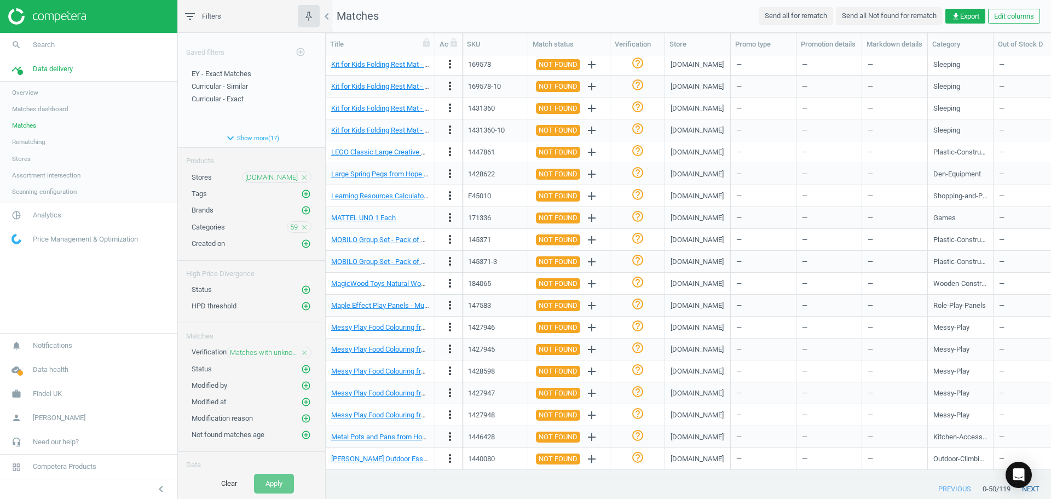
click at [1037, 490] on button "next" at bounding box center [1030, 489] width 41 height 20
click at [301, 350] on icon "close" at bounding box center [305, 353] width 8 height 8
click at [301, 350] on icon "add_circle_outline" at bounding box center [306, 352] width 10 height 10
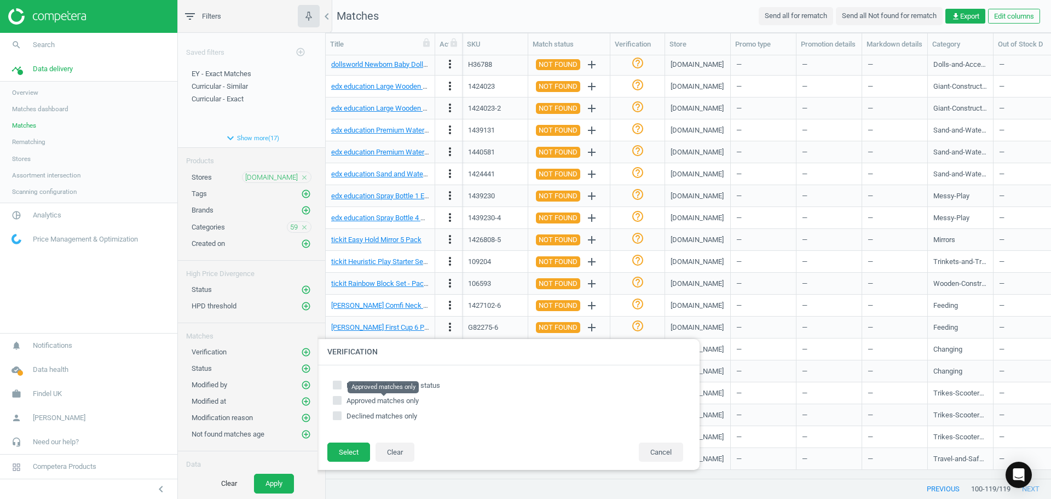
click at [370, 398] on span "Approved matches only" at bounding box center [382, 400] width 72 height 8
click at [341, 398] on input "Approved matches only" at bounding box center [337, 399] width 7 height 7
checkbox input "true"
click at [345, 448] on button "Select" at bounding box center [348, 452] width 43 height 20
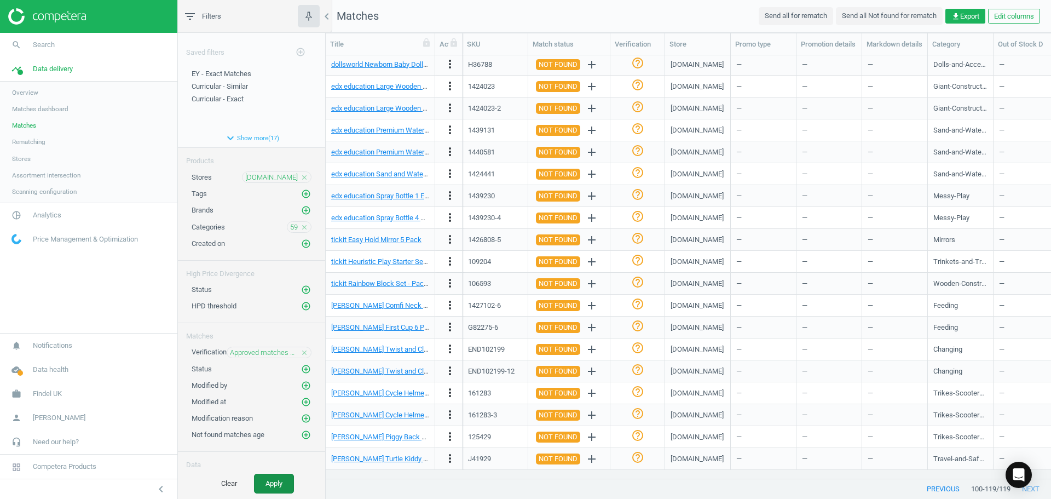
click at [278, 479] on button "Apply" at bounding box center [274, 483] width 40 height 20
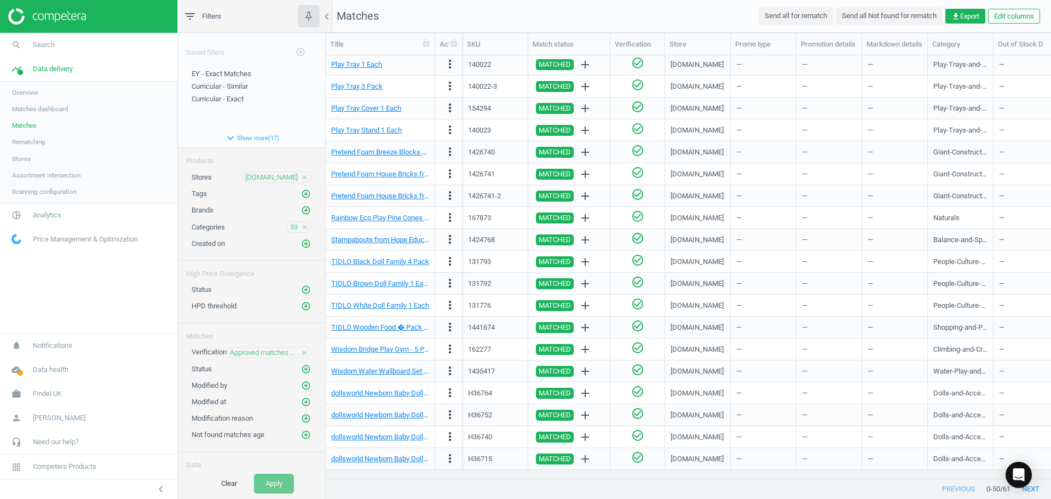
scroll to position [680, 0]
click at [1040, 486] on button "next" at bounding box center [1030, 489] width 41 height 20
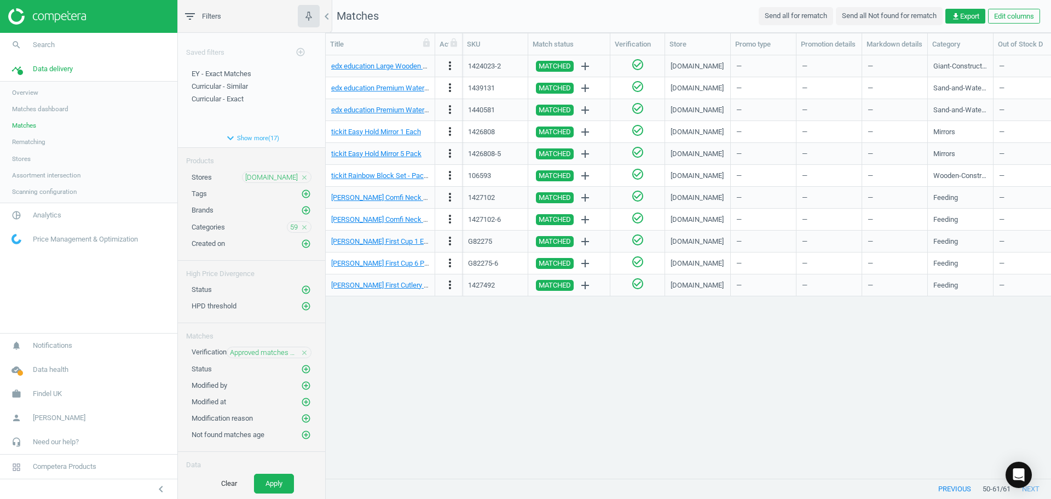
click at [301, 351] on icon "close" at bounding box center [305, 353] width 8 height 8
click at [301, 352] on icon "add_circle_outline" at bounding box center [306, 352] width 10 height 10
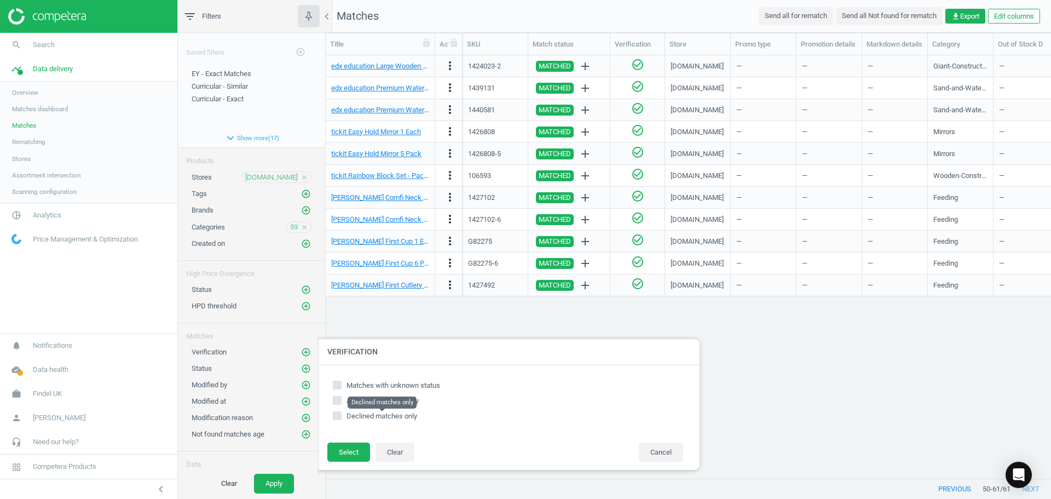
click at [366, 415] on span "Declined matches only" at bounding box center [381, 416] width 71 height 8
click at [341, 415] on input "Declined matches only" at bounding box center [337, 415] width 7 height 7
checkbox input "true"
click at [342, 459] on button "Select" at bounding box center [348, 452] width 43 height 20
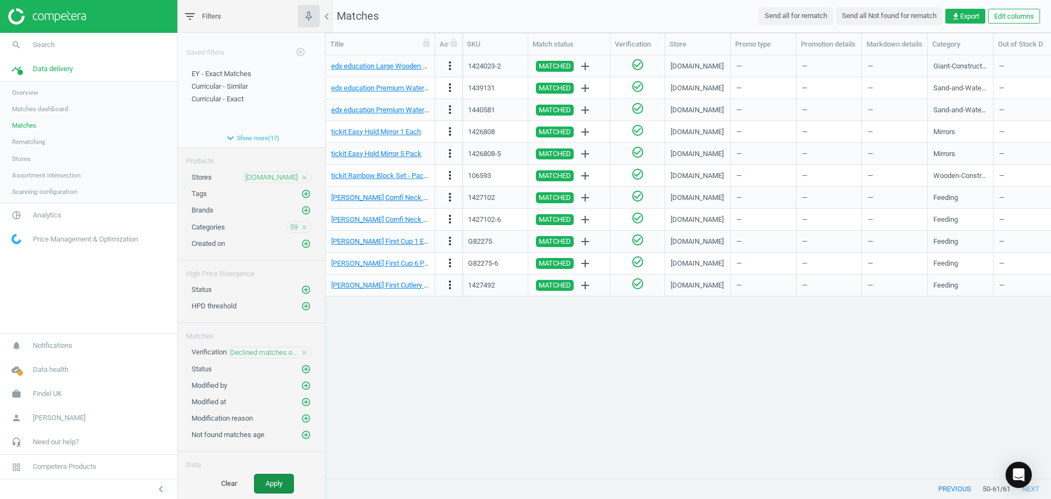
click at [273, 481] on button "Apply" at bounding box center [274, 483] width 40 height 20
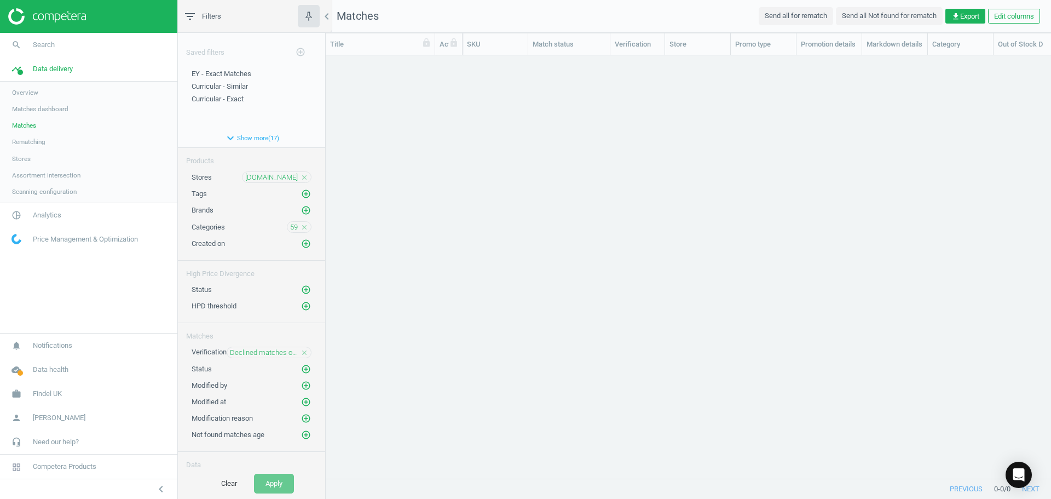
click at [301, 351] on icon "close" at bounding box center [305, 353] width 8 height 8
click at [301, 368] on icon "add_circle_outline" at bounding box center [306, 368] width 10 height 10
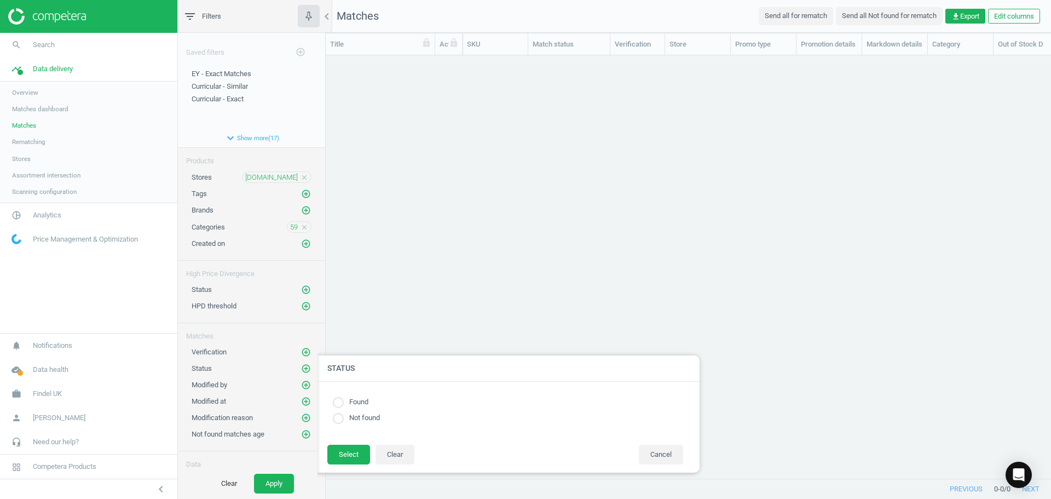
click at [339, 403] on input "radio" at bounding box center [338, 402] width 11 height 11
radio input "true"
click at [344, 455] on button "Select" at bounding box center [348, 454] width 43 height 20
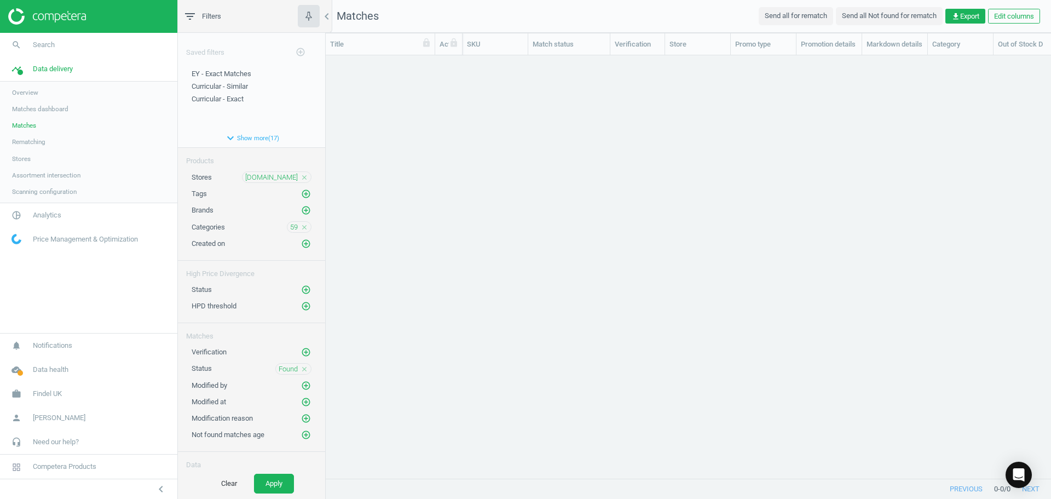
drag, startPoint x: 279, startPoint y: 478, endPoint x: 298, endPoint y: 467, distance: 21.6
click at [279, 479] on button "Apply" at bounding box center [274, 483] width 40 height 20
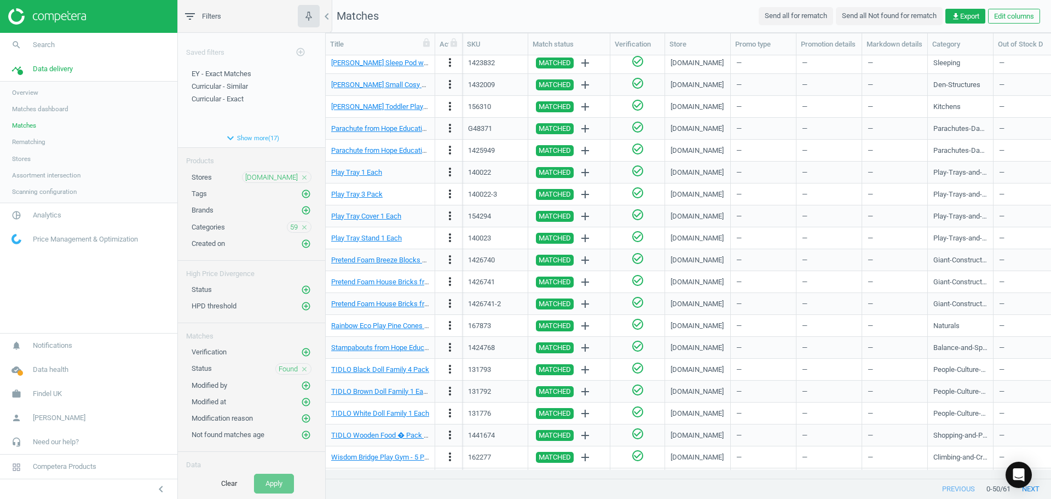
scroll to position [680, 0]
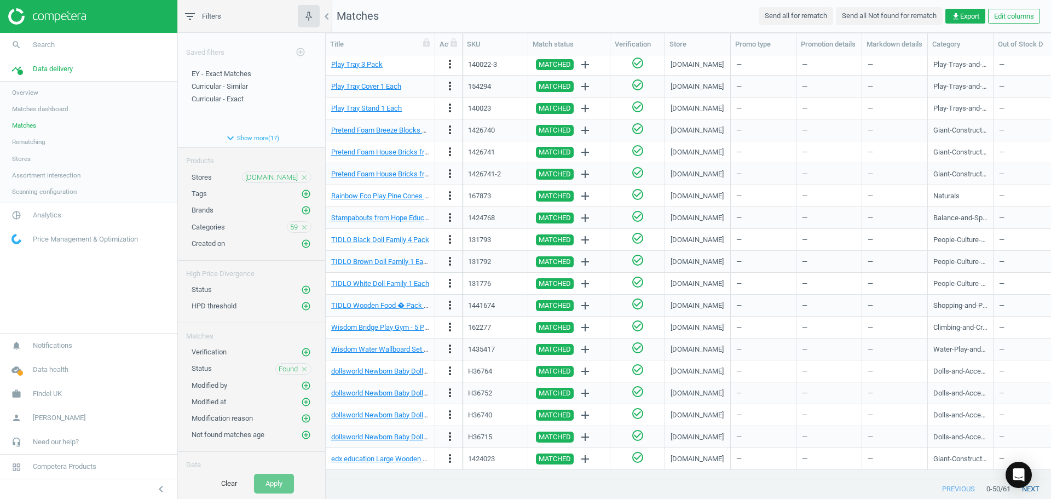
click at [1039, 489] on button "next" at bounding box center [1030, 489] width 41 height 20
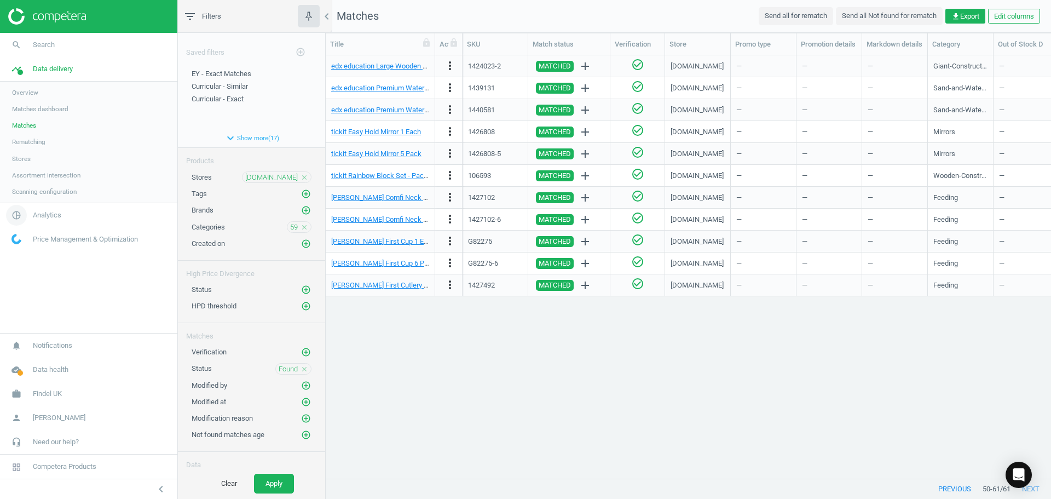
click at [56, 210] on span "Analytics" at bounding box center [47, 215] width 28 height 10
click at [21, 134] on span "Products" at bounding box center [25, 133] width 26 height 9
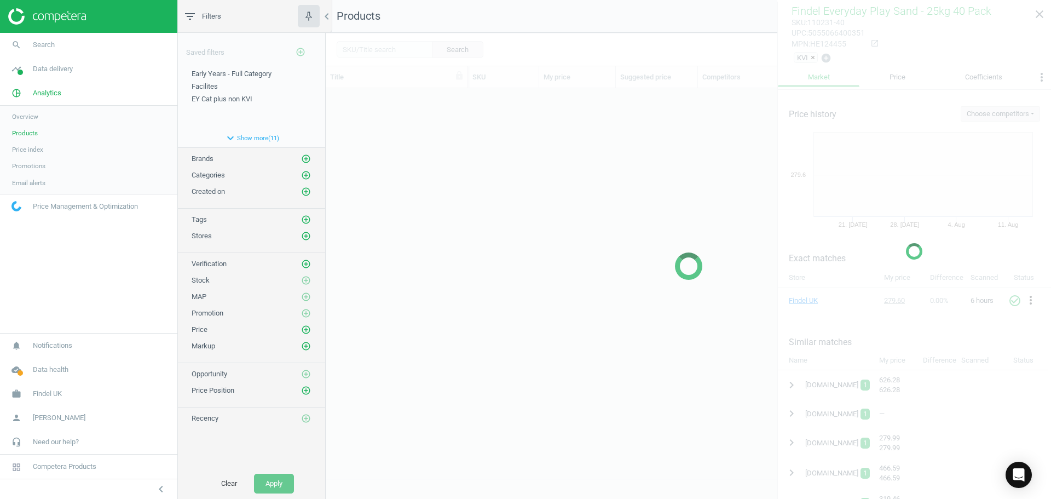
scroll to position [373, 717]
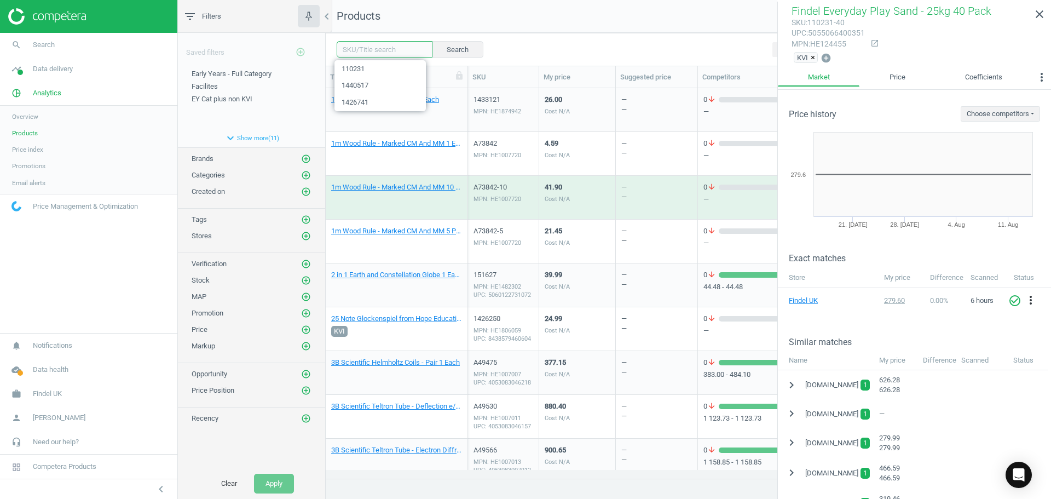
click at [390, 51] on input "text" at bounding box center [385, 49] width 96 height 16
type input "Compost"
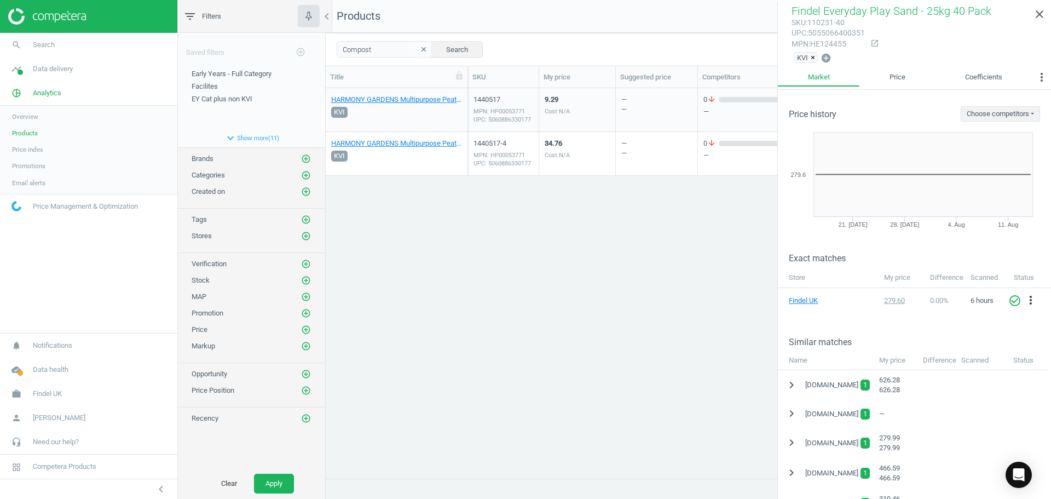
click at [590, 109] on div "9.29 Cost N/A" at bounding box center [577, 109] width 65 height 41
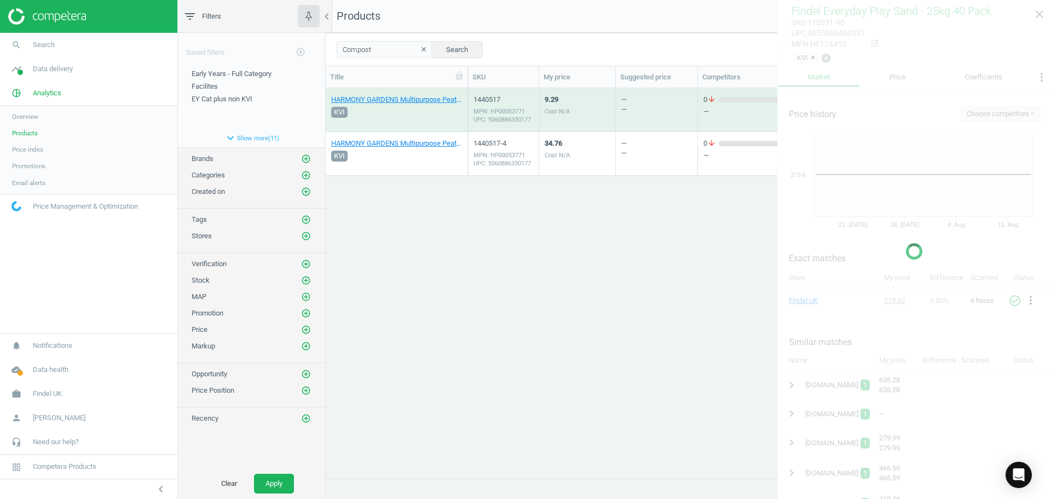
click at [590, 109] on div "9.29 Cost N/A" at bounding box center [577, 109] width 65 height 41
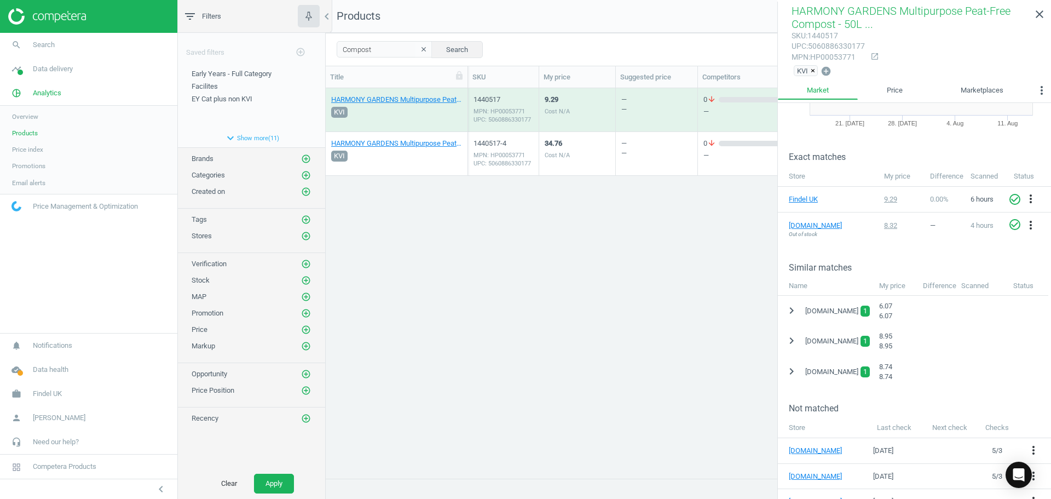
scroll to position [164, 0]
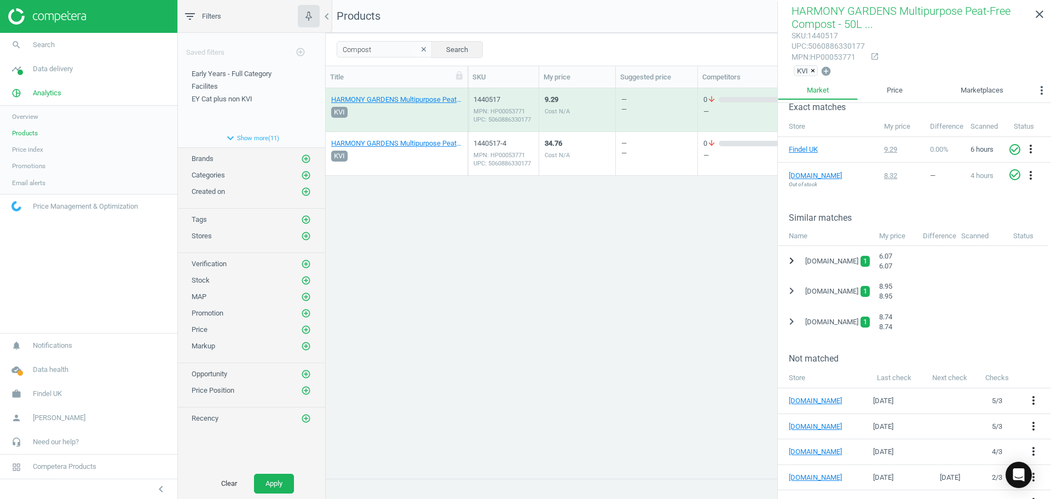
click at [793, 262] on icon "chevron_right" at bounding box center [791, 260] width 13 height 13
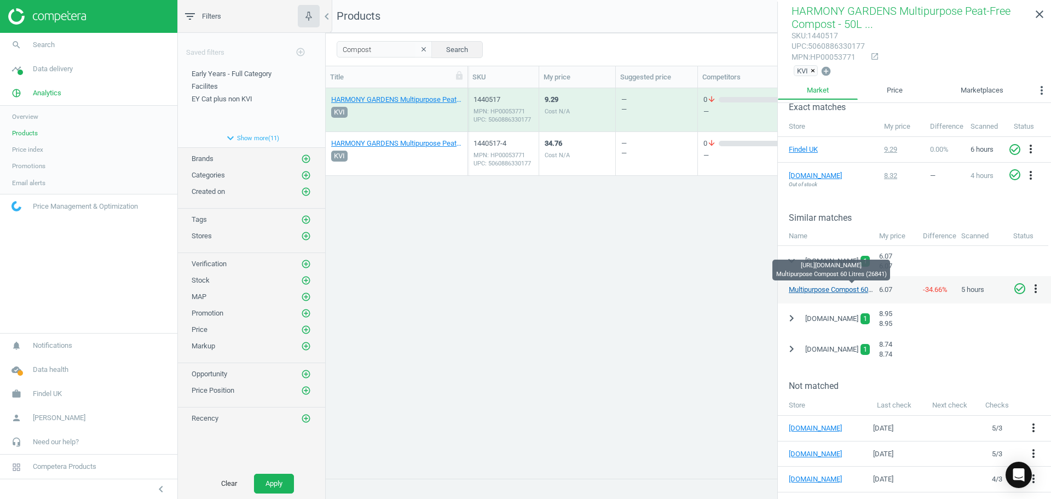
click at [802, 287] on link "Multipurpose Compost 60 Litres (26841)" at bounding box center [851, 289] width 124 height 8
click at [597, 151] on div "34.76 Cost N/A" at bounding box center [577, 153] width 65 height 41
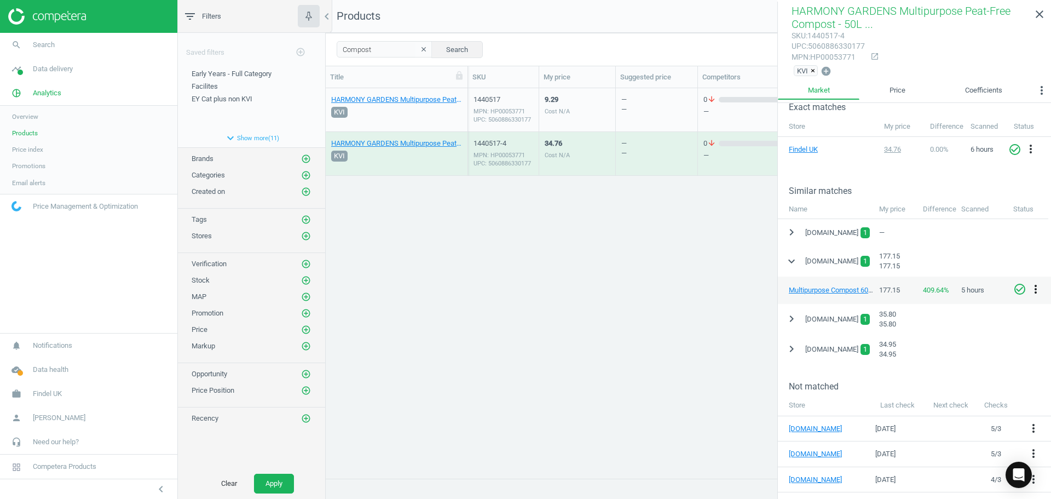
click at [1032, 288] on icon "more_vert" at bounding box center [1035, 288] width 13 height 13
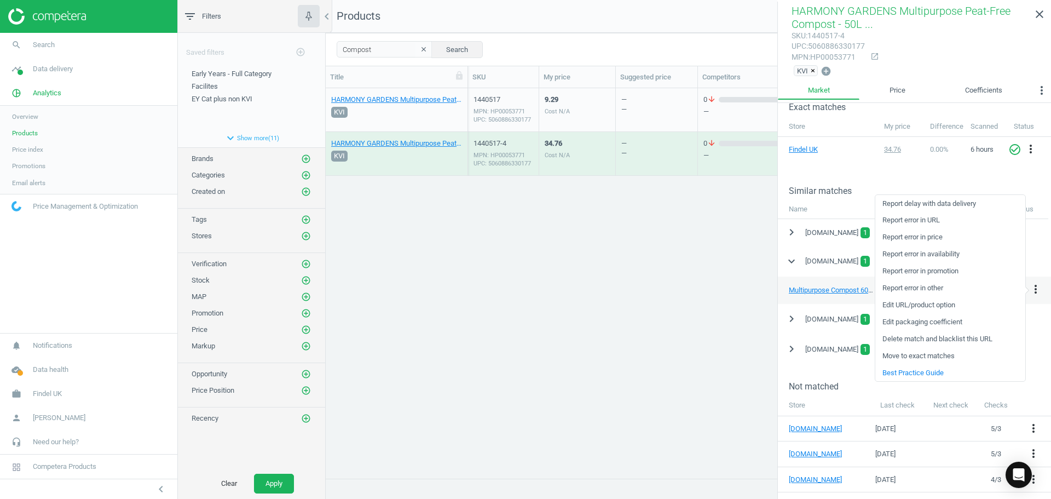
click at [947, 322] on link "Edit packaging coefficient" at bounding box center [950, 322] width 150 height 17
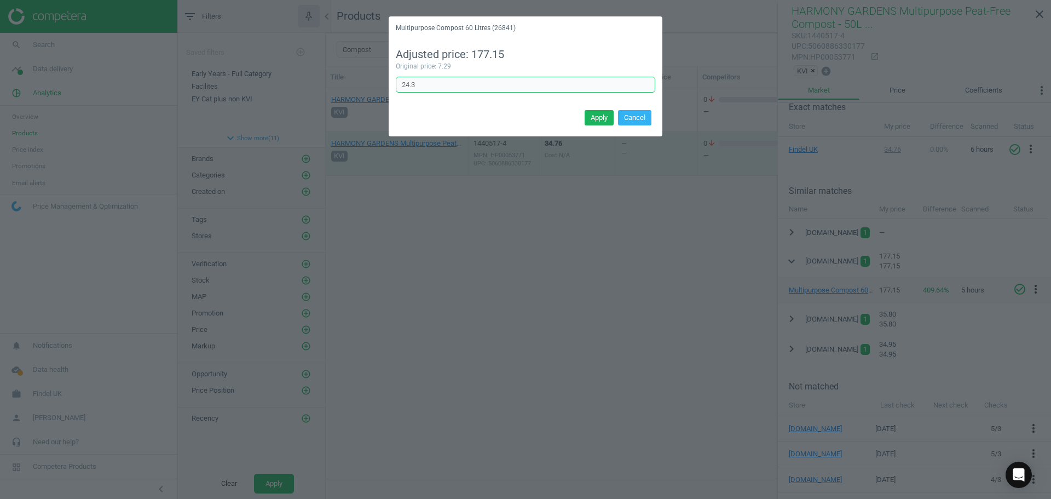
click at [421, 88] on input "24.3" at bounding box center [525, 85] width 259 height 16
drag, startPoint x: 423, startPoint y: 86, endPoint x: 383, endPoint y: 86, distance: 39.4
click at [383, 86] on div "Multipurpose Compost 60 Litres (26841) Adjusted price: 177.15 Original price: 7…" at bounding box center [525, 249] width 1051 height 499
type input "5"
drag, startPoint x: 431, startPoint y: 89, endPoint x: 397, endPoint y: 94, distance: 34.4
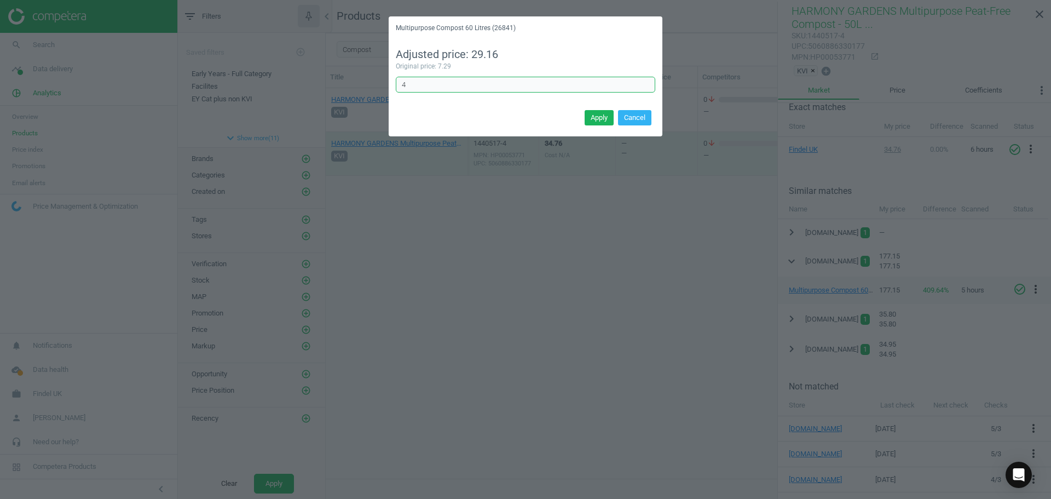
click at [397, 94] on div "Adjusted price: 29.16 Original price: 7.29 4 Error in formula" at bounding box center [526, 73] width 274 height 67
type input "3.333"
click at [610, 111] on button "Apply" at bounding box center [599, 117] width 29 height 15
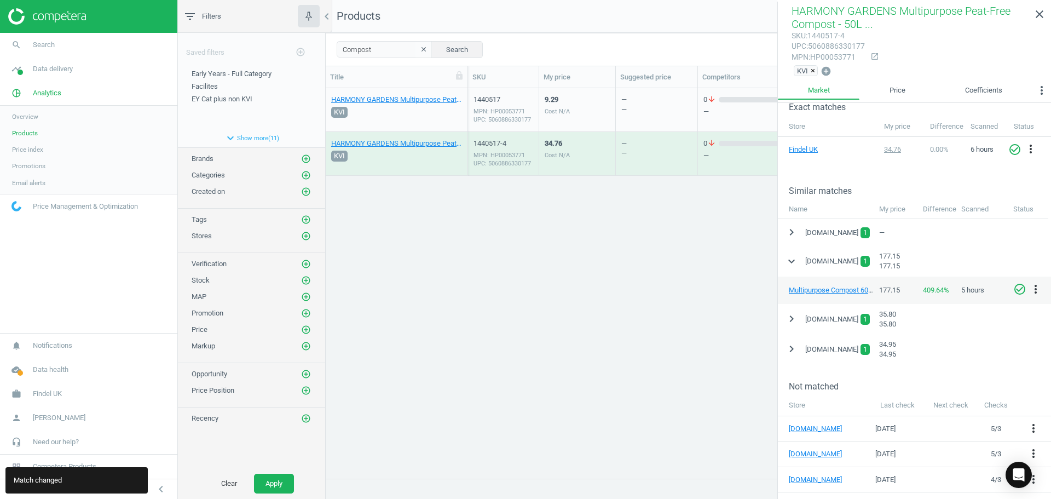
click at [611, 258] on div "HARMONY GARDENS Multipurpose Peat-Free Compost - 50L 1 Each KVI 1440517 MPN: HP…" at bounding box center [688, 279] width 725 height 382
click at [576, 120] on div "9.29 Cost N/A" at bounding box center [577, 109] width 65 height 41
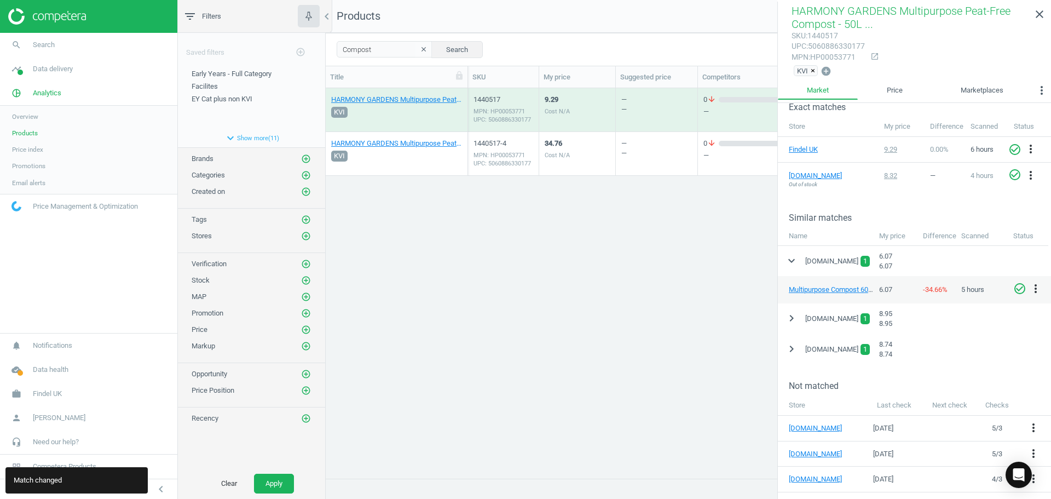
click at [581, 148] on div "34.76 Cost N/A" at bounding box center [577, 153] width 65 height 41
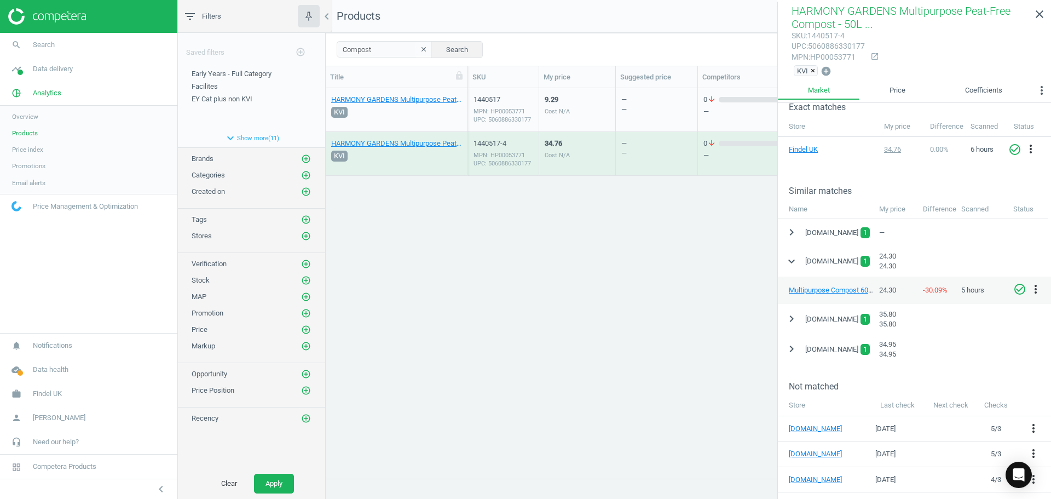
click at [642, 263] on div "HARMONY GARDENS Multipurpose Peat-Free Compost - 50L 1 Each KVI 1440517 MPN: HP…" at bounding box center [688, 279] width 725 height 382
drag, startPoint x: 383, startPoint y: 50, endPoint x: 278, endPoint y: 63, distance: 105.8
click at [278, 63] on div "filter_list Filters chevron_left Saved filters add_circle_outline Early Years -…" at bounding box center [614, 249] width 873 height 499
paste input "1424023"
click at [551, 110] on div "Cost N/A" at bounding box center [557, 111] width 25 height 8
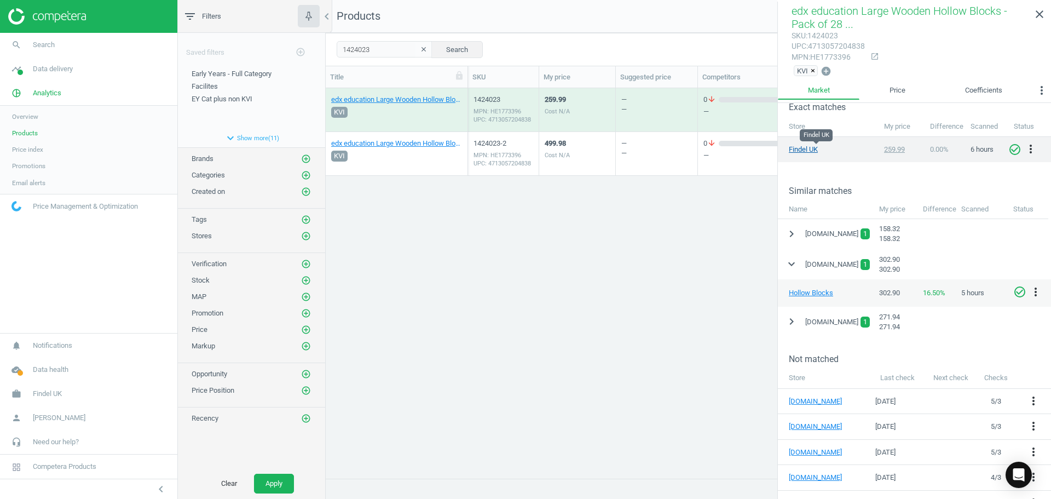
click at [807, 145] on link "Findel UK" at bounding box center [816, 150] width 55 height 10
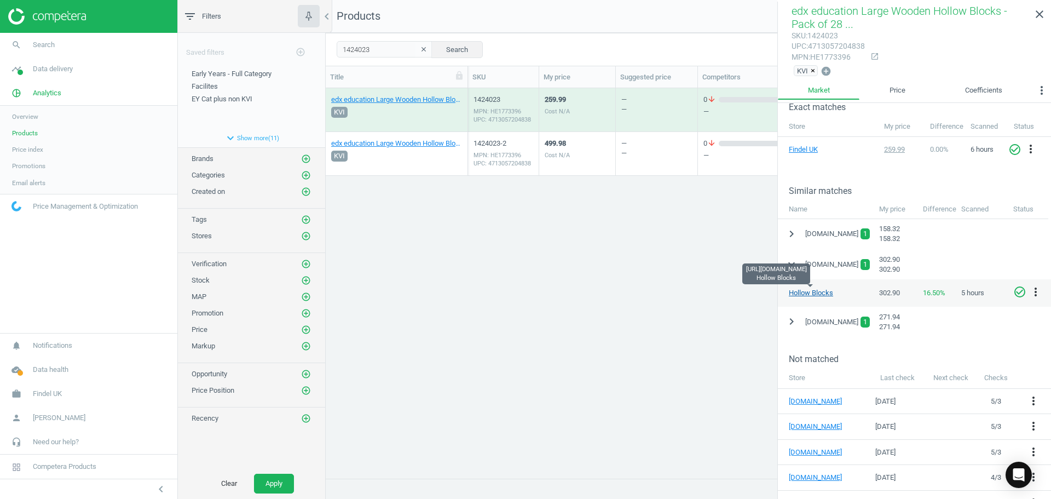
click at [815, 293] on link "Hollow Blocks" at bounding box center [811, 292] width 44 height 8
click at [861, 46] on div "sku : 1424023 upc : 4713057204838 mpn : HE1773396 open_in_new" at bounding box center [914, 47] width 246 height 32
click at [861, 46] on div "upc : 4713057204838" at bounding box center [827, 46] width 73 height 10
drag, startPoint x: 515, startPoint y: 103, endPoint x: 472, endPoint y: 100, distance: 43.4
click at [472, 100] on div "1424023 MPN: HE1773396 UPC: 4713057204838" at bounding box center [503, 110] width 71 height 44
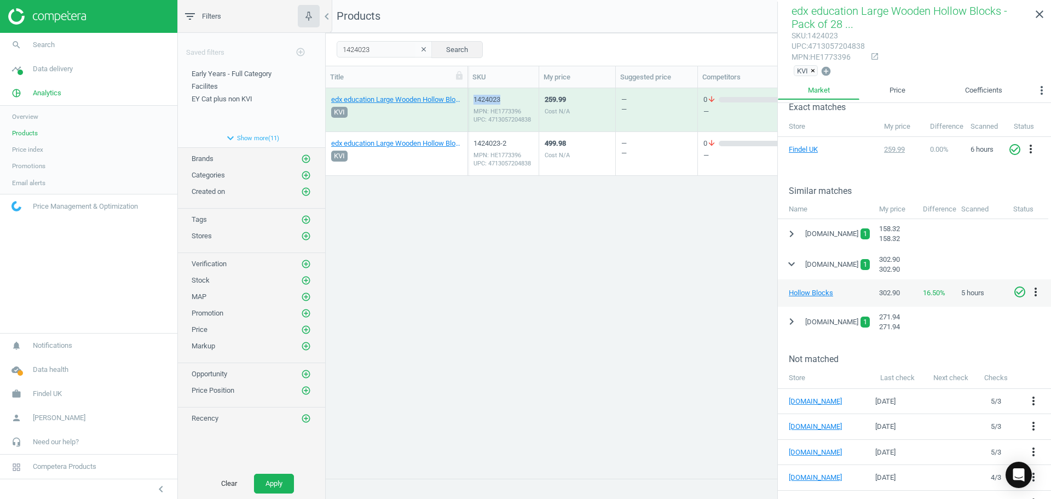
copy div "1424023"
click at [702, 290] on div "edx education Large Wooden Hollow Blocks - Pack of 28 28 Pack KVI 1424023 MPN: …" at bounding box center [688, 279] width 725 height 382
click at [581, 154] on div "499.98 Cost N/A" at bounding box center [577, 153] width 65 height 41
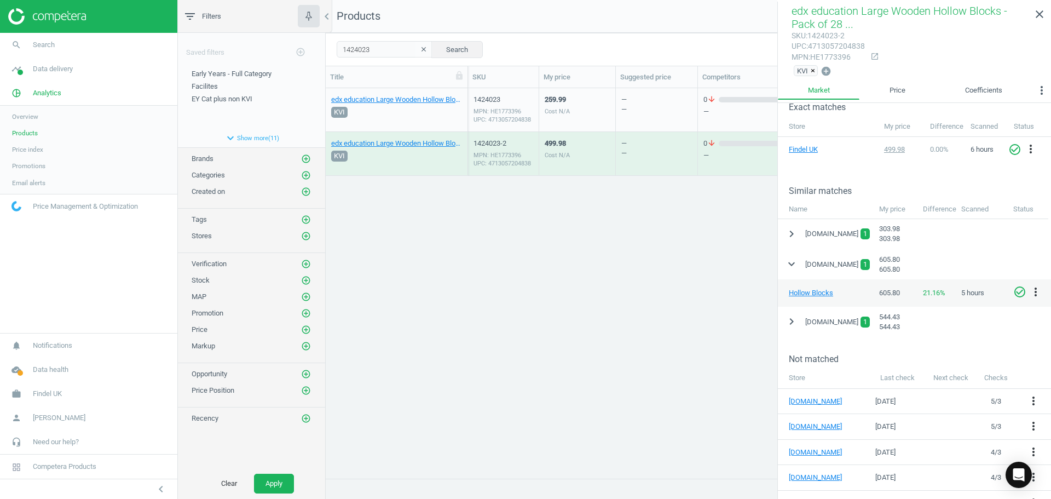
click at [594, 113] on div "259.99 Cost N/A" at bounding box center [577, 109] width 65 height 41
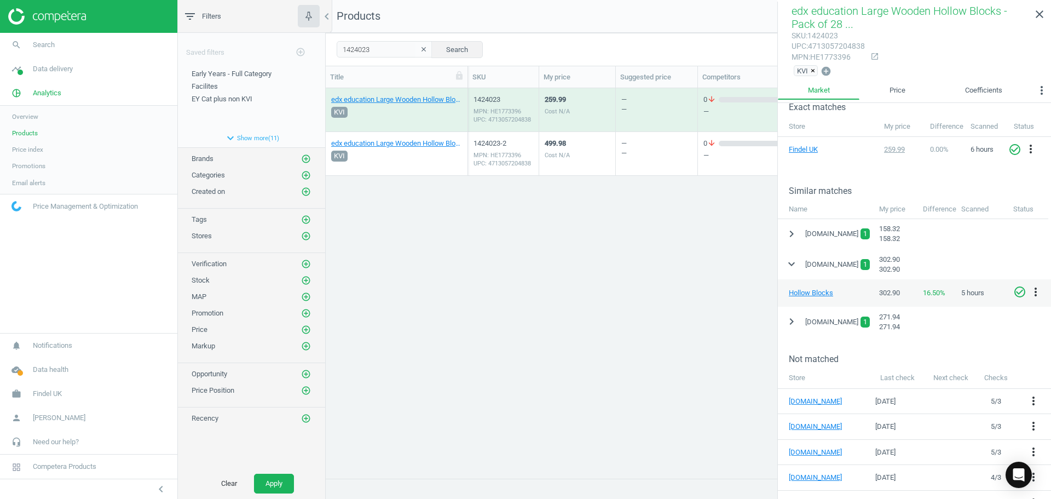
drag, startPoint x: 550, startPoint y: 317, endPoint x: 547, endPoint y: 312, distance: 6.4
click at [550, 317] on div "edx education Large Wooden Hollow Blocks - Pack of 28 28 Pack KVI 1424023 MPN: …" at bounding box center [688, 279] width 725 height 382
drag, startPoint x: 390, startPoint y: 51, endPoint x: 421, endPoint y: 68, distance: 35.8
click at [279, 48] on div "filter_list Filters chevron_left Saved filters add_circle_outline Early Years -…" at bounding box center [614, 249] width 873 height 499
paste input "6741"
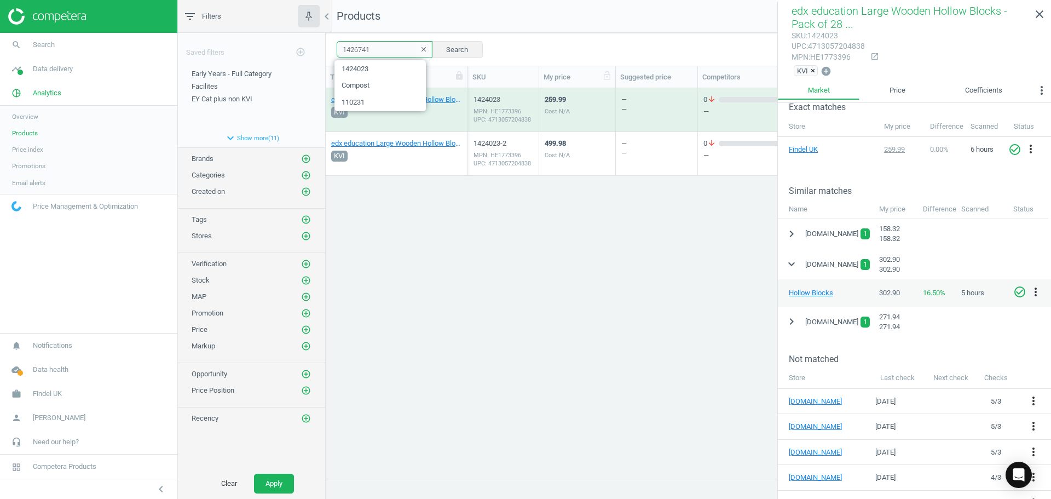
type input "1426741"
click at [534, 116] on div "1426741 MPN: HE1810726 UPC: 793591083124" at bounding box center [503, 110] width 71 height 44
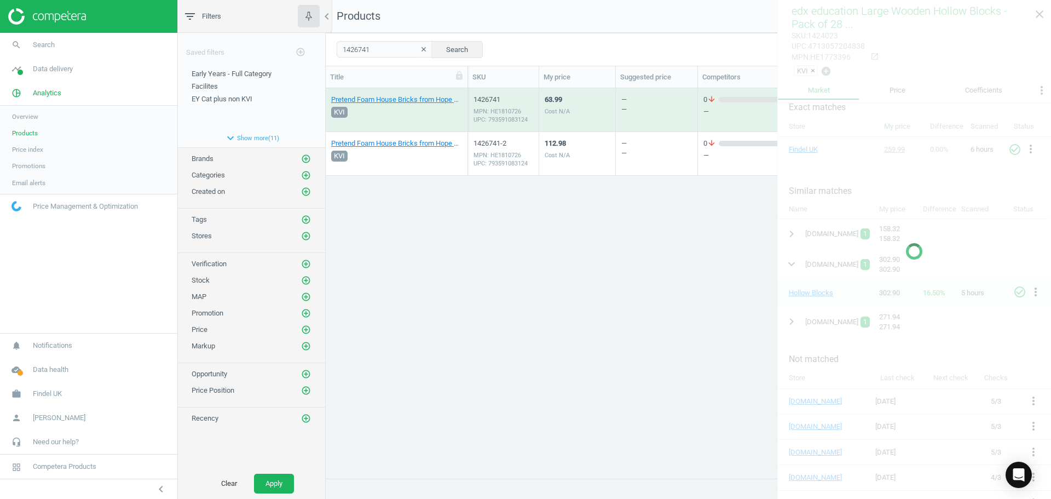
click at [534, 116] on div "1426741 MPN: HE1810726 UPC: 793591083124" at bounding box center [503, 110] width 71 height 44
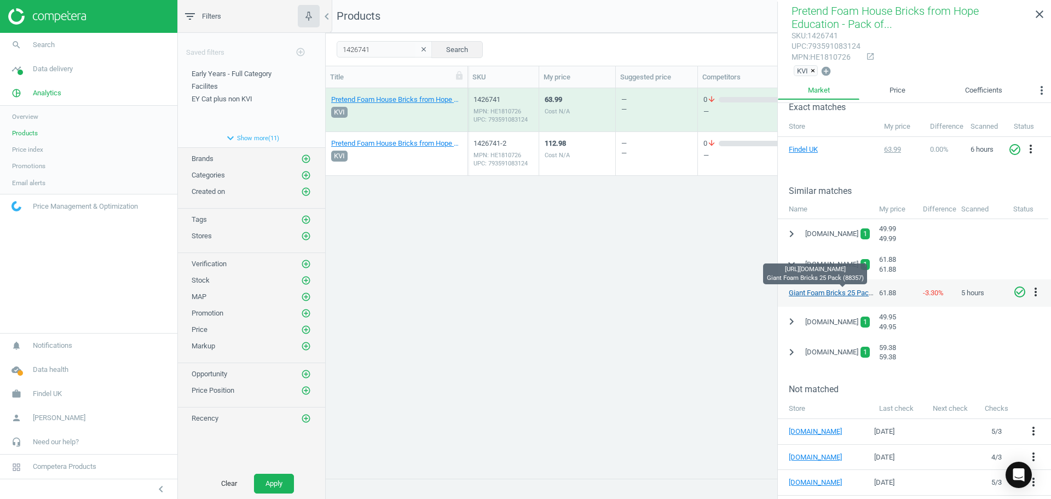
click at [817, 293] on link "Giant Foam Bricks 25 Pack (88357)" at bounding box center [843, 292] width 109 height 8
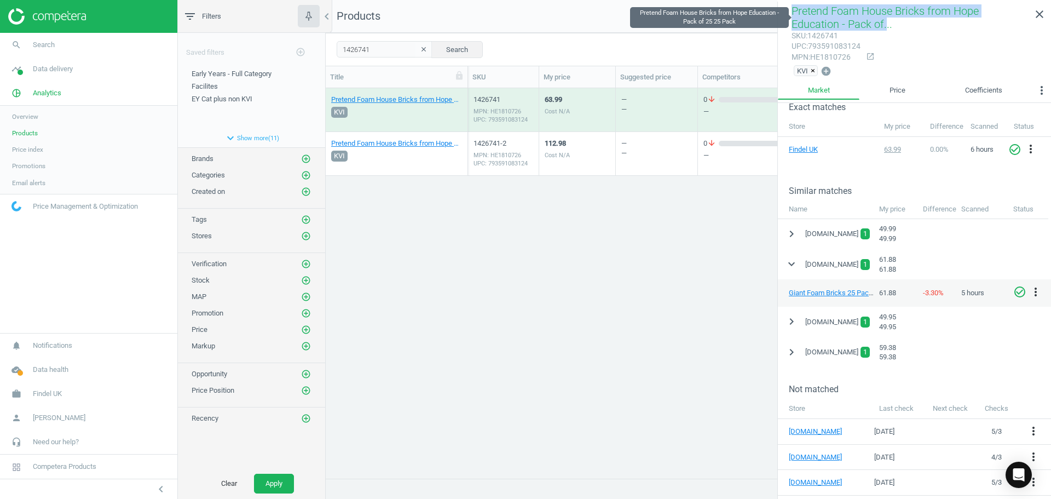
drag, startPoint x: 787, startPoint y: 8, endPoint x: 881, endPoint y: 25, distance: 96.2
click at [881, 25] on div "Pretend Foam House Bricks from Hope Education - Pack of... sku : 1426741 upc : …" at bounding box center [914, 41] width 273 height 79
copy span "Pretend Foam House Bricks from Hope Education - Pack of."
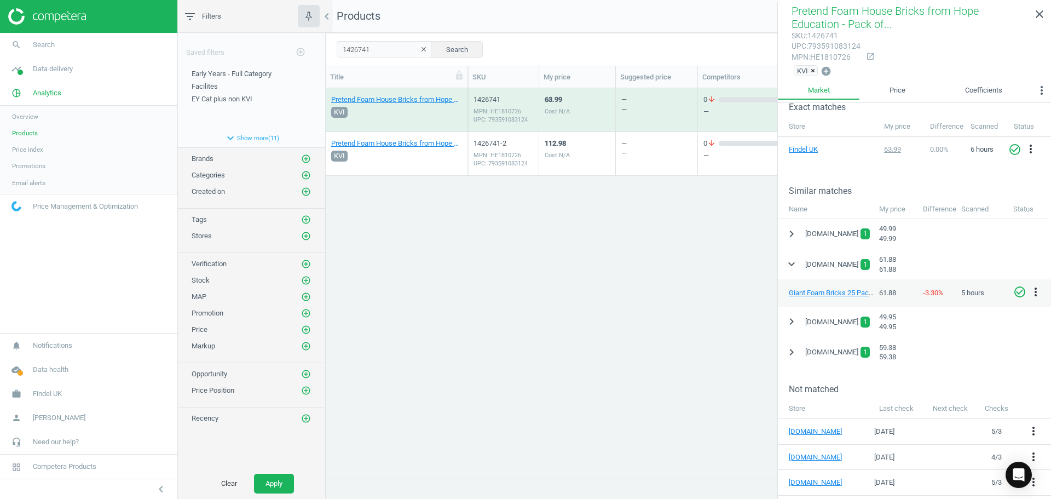
click at [642, 233] on div "Pretend Foam House Bricks from Hope Education - Pack of 25 25 Pack KVI 1426741 …" at bounding box center [688, 279] width 725 height 382
